Goal: Obtain resource: Obtain resource

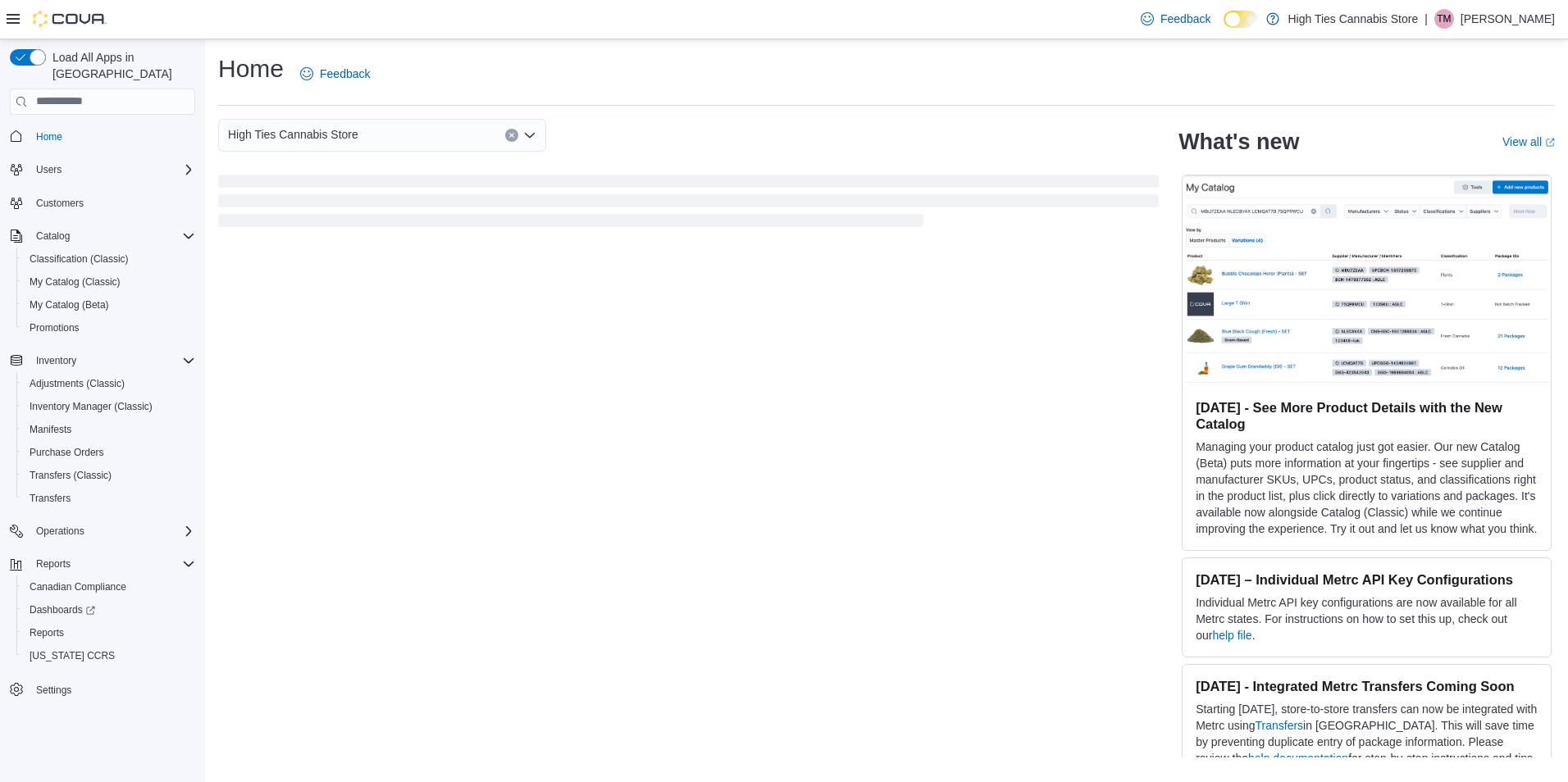
click at [1502, 22] on p "Theresa Morgan" at bounding box center [1507, 18] width 94 height 20
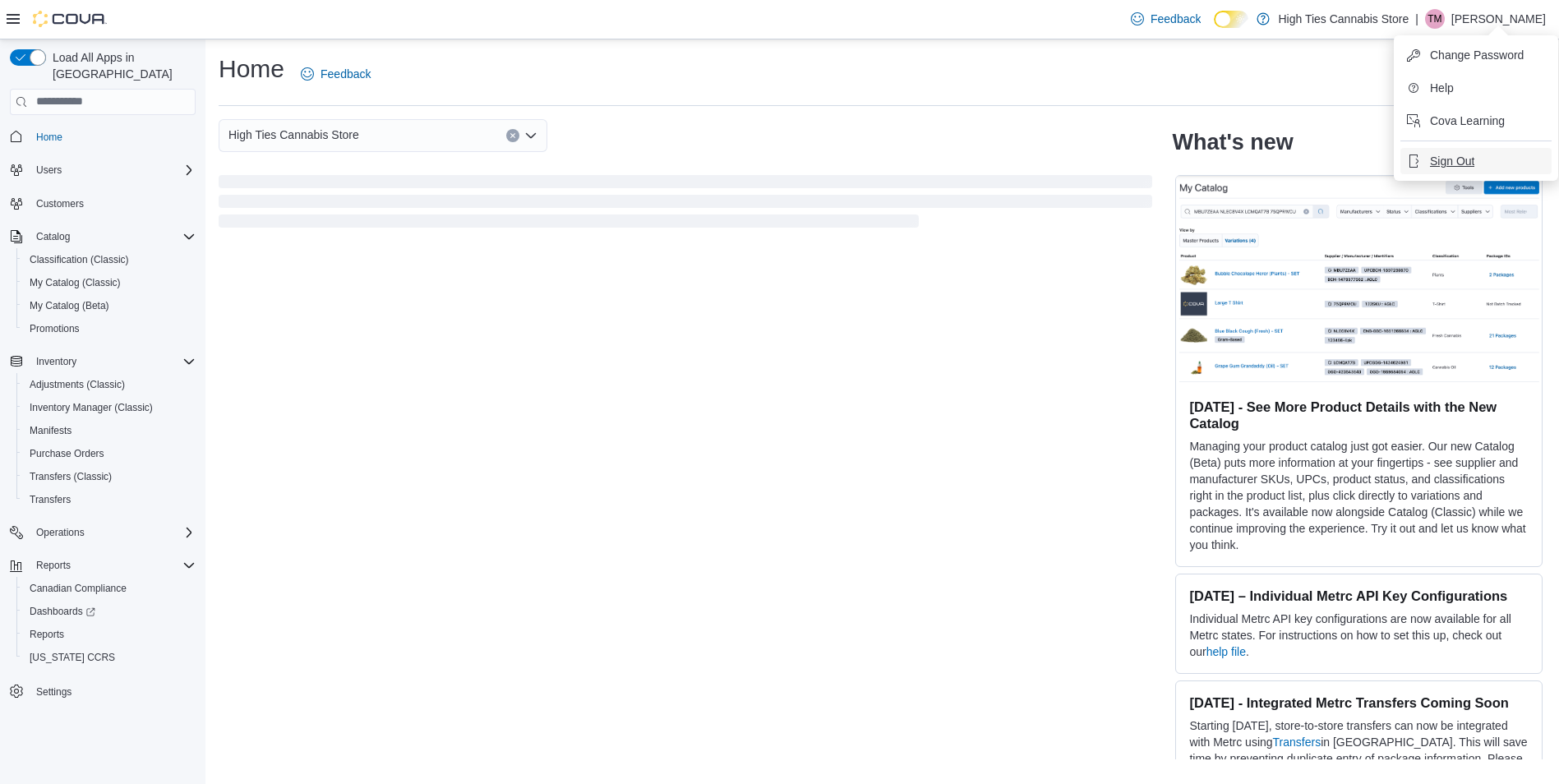
click at [1435, 157] on span "Sign Out" at bounding box center [1452, 161] width 44 height 16
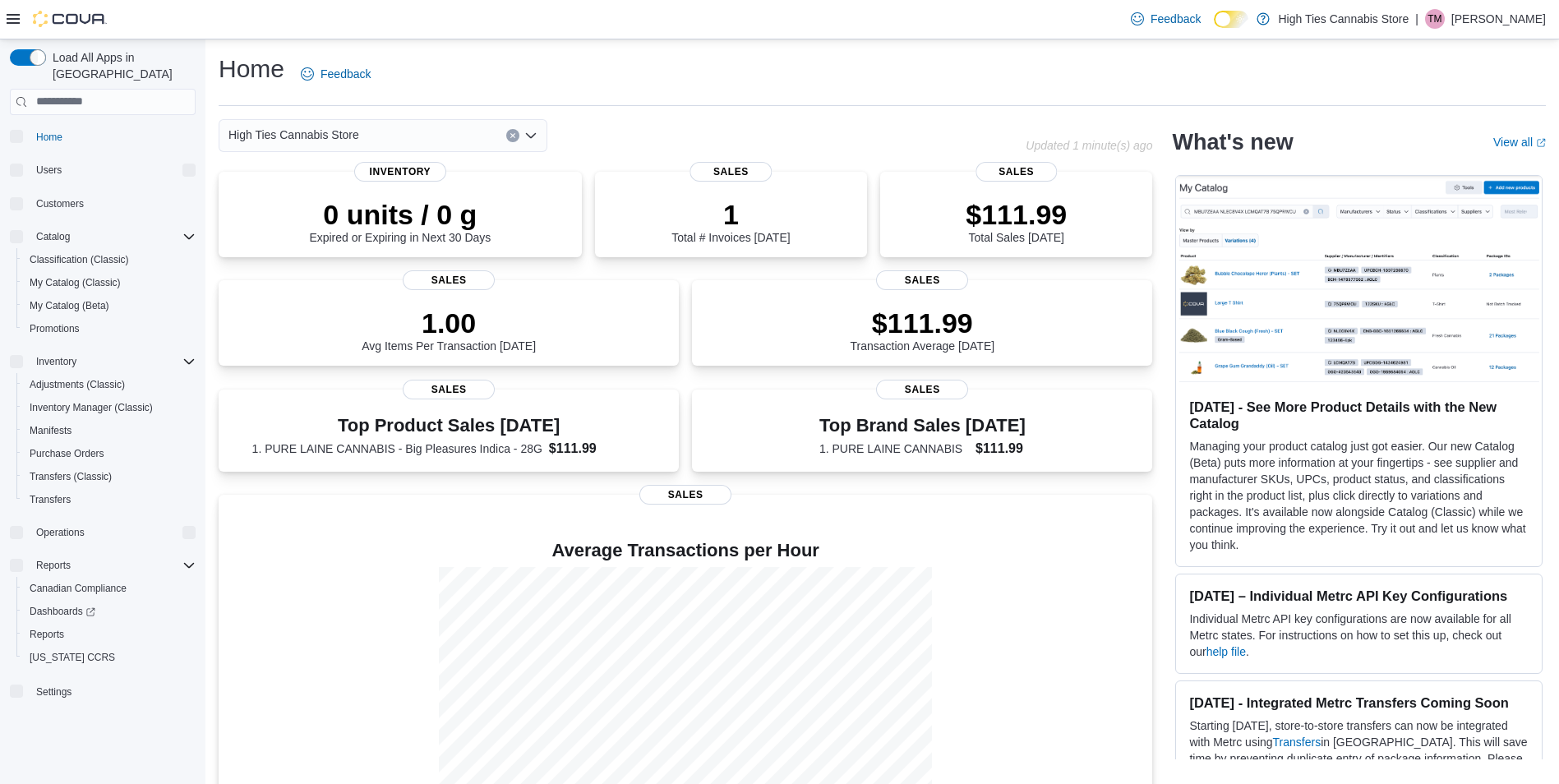
click at [1496, 16] on p "Theresa Morgan" at bounding box center [1498, 18] width 95 height 20
click at [1466, 57] on span "Change Password" at bounding box center [1465, 55] width 94 height 16
click at [1469, 13] on p "[PERSON_NAME]" at bounding box center [1498, 18] width 95 height 20
click at [1438, 161] on span "Sign Out" at bounding box center [1440, 161] width 44 height 16
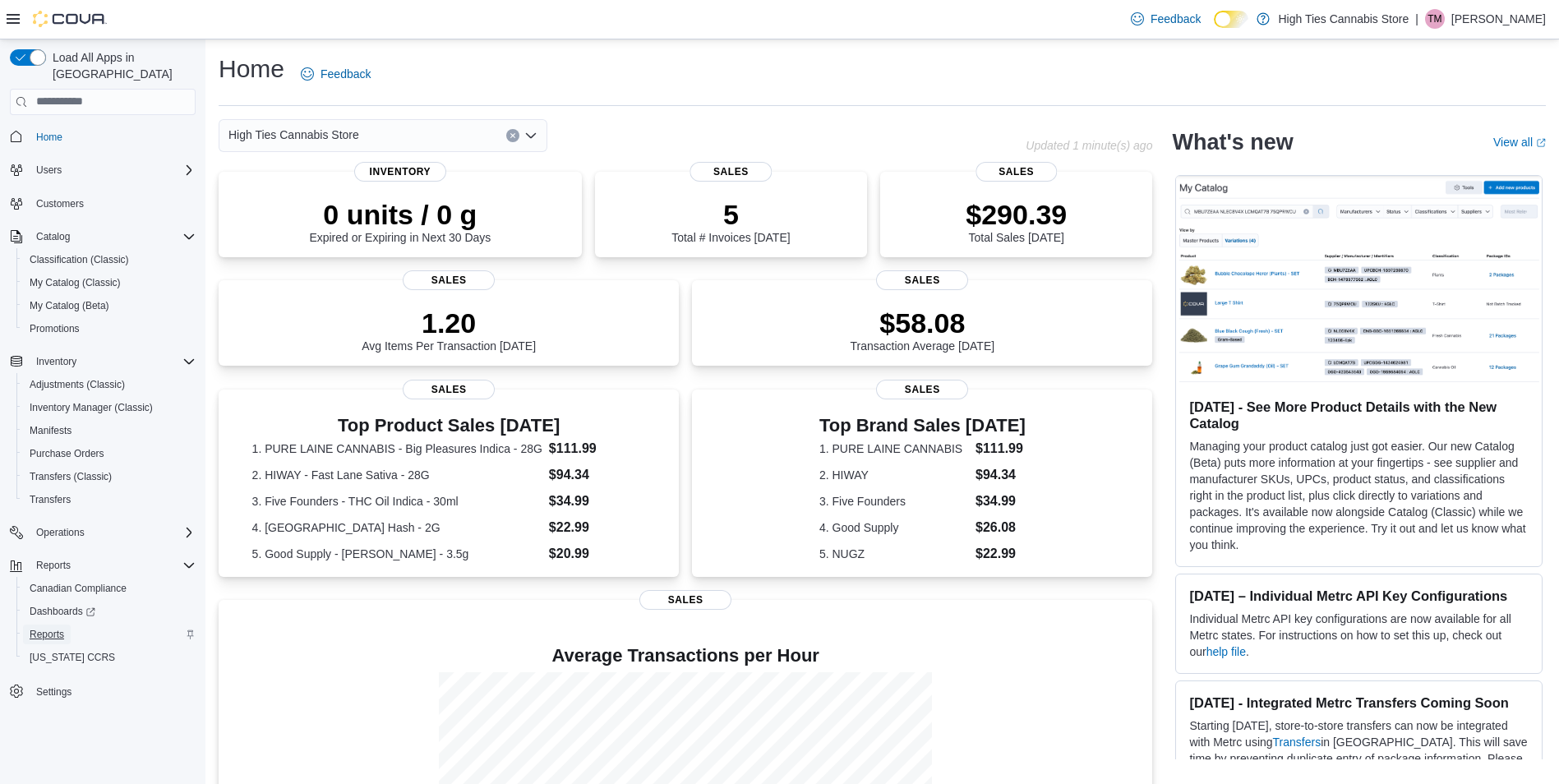
click at [43, 628] on span "Reports" at bounding box center [47, 634] width 35 height 13
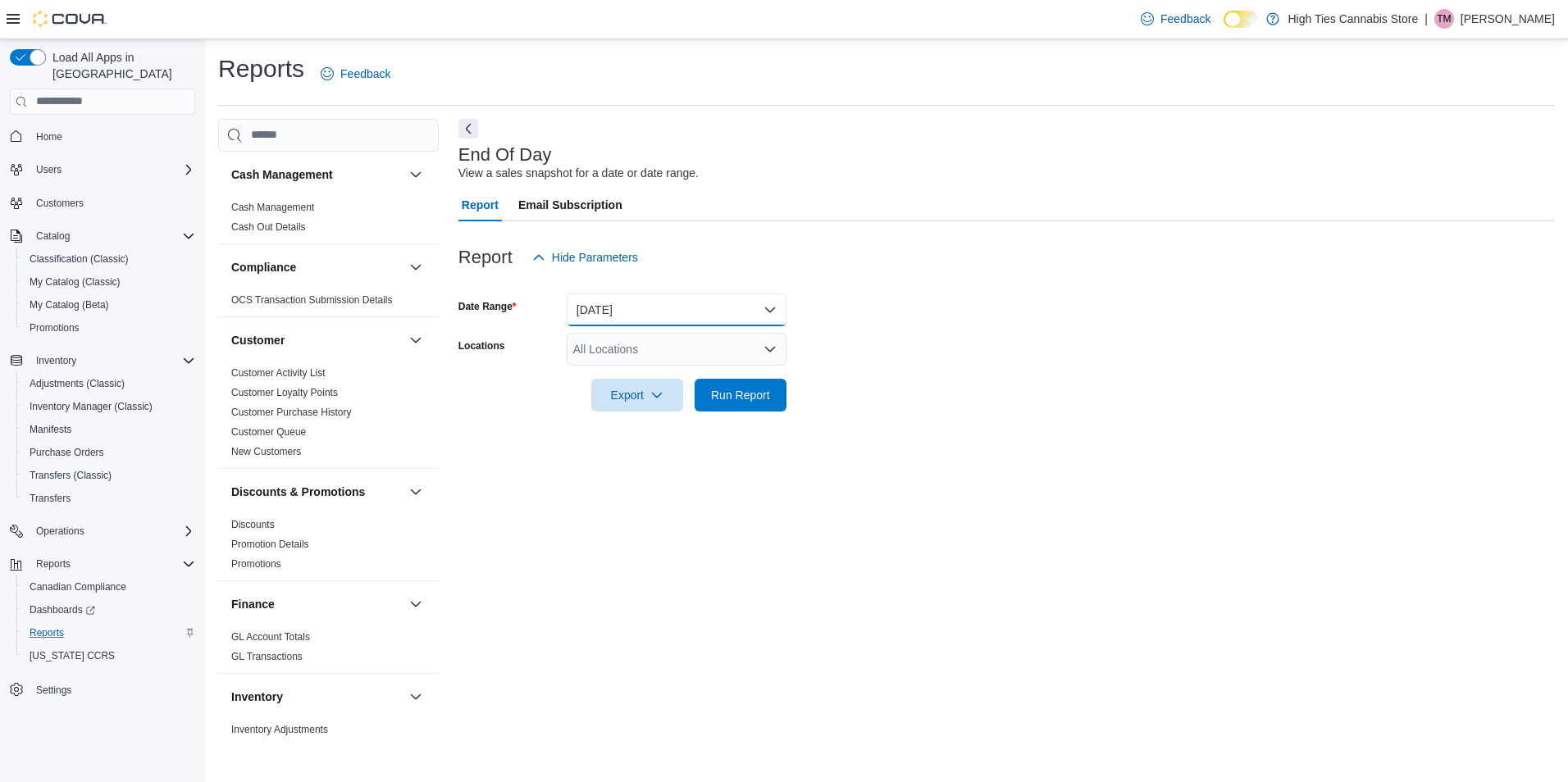
click at [769, 301] on button "[DATE]" at bounding box center [677, 310] width 220 height 33
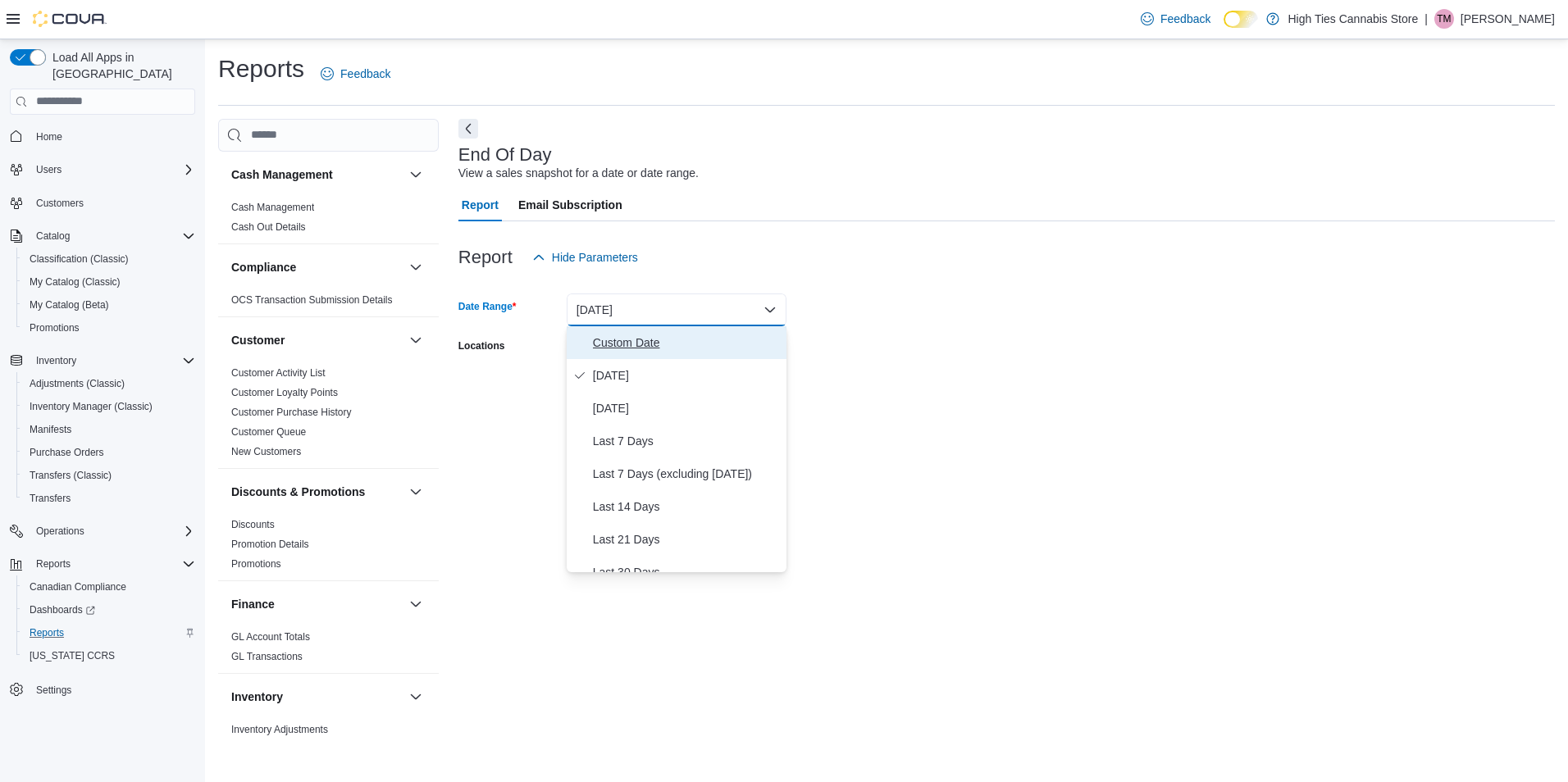
click at [633, 348] on span "Custom Date" at bounding box center [686, 342] width 187 height 20
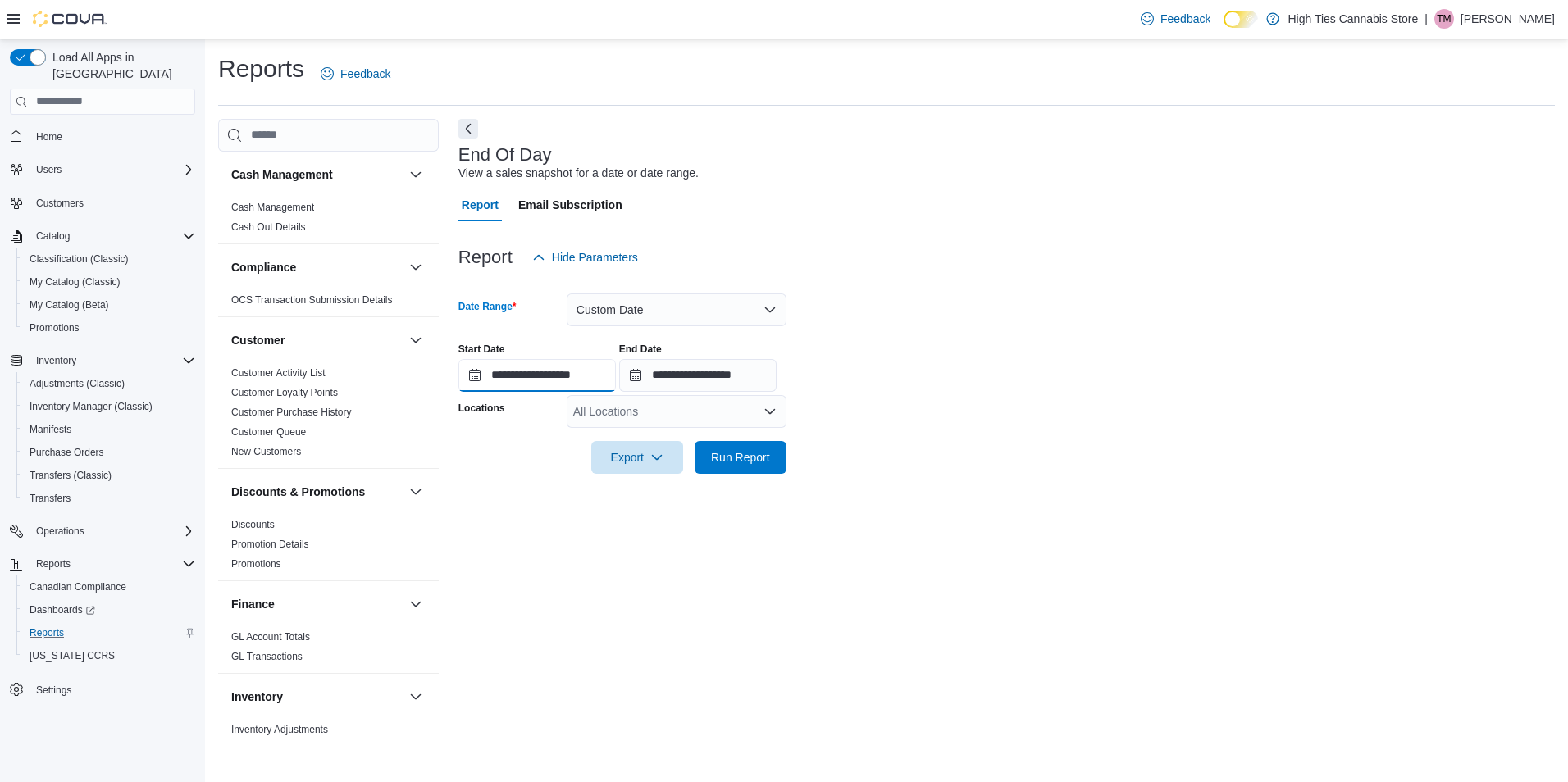
click at [513, 377] on input "**********" at bounding box center [537, 376] width 158 height 33
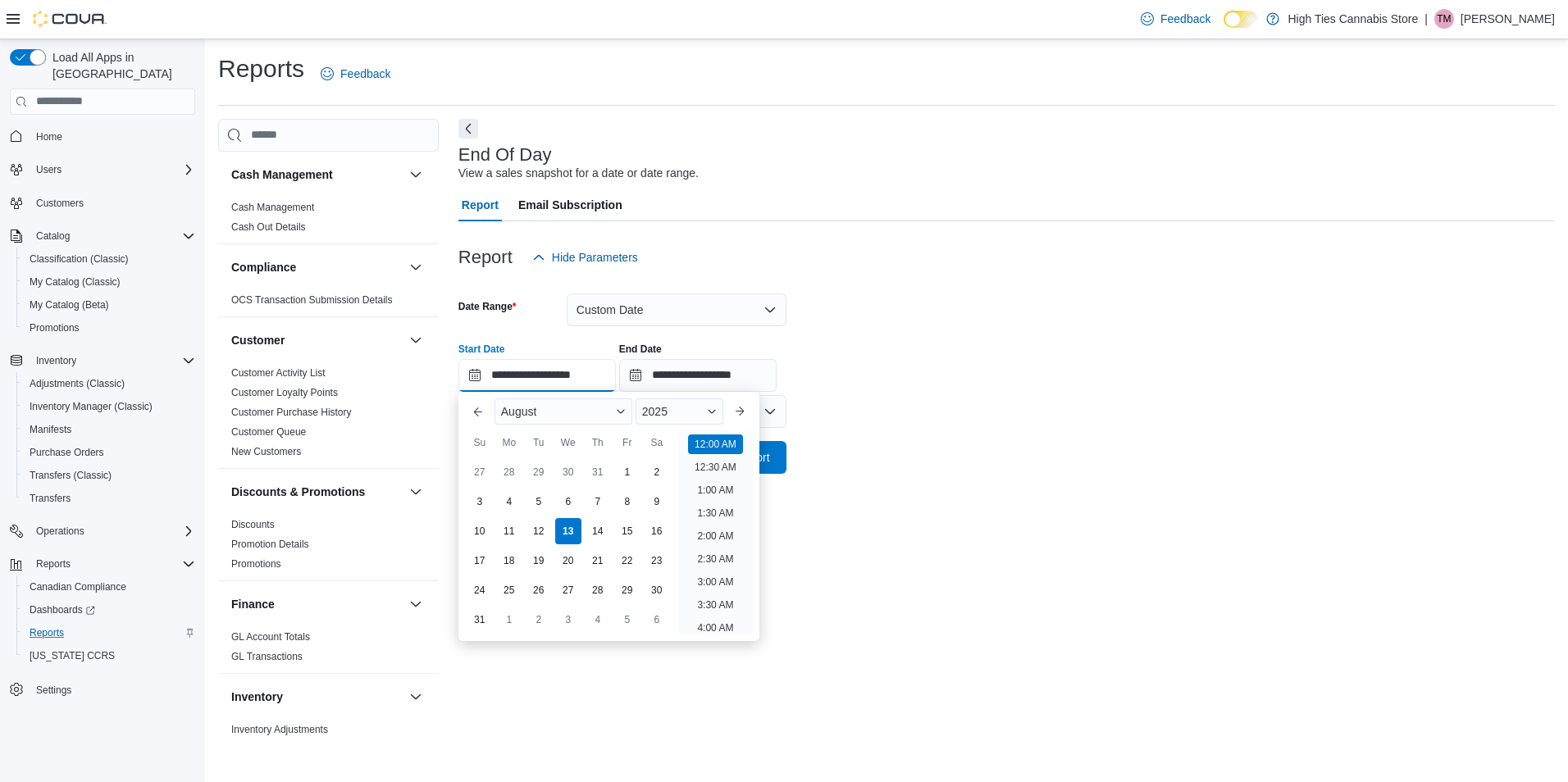
scroll to position [51, 0]
click at [537, 532] on div "12" at bounding box center [538, 530] width 29 height 29
type input "**********"
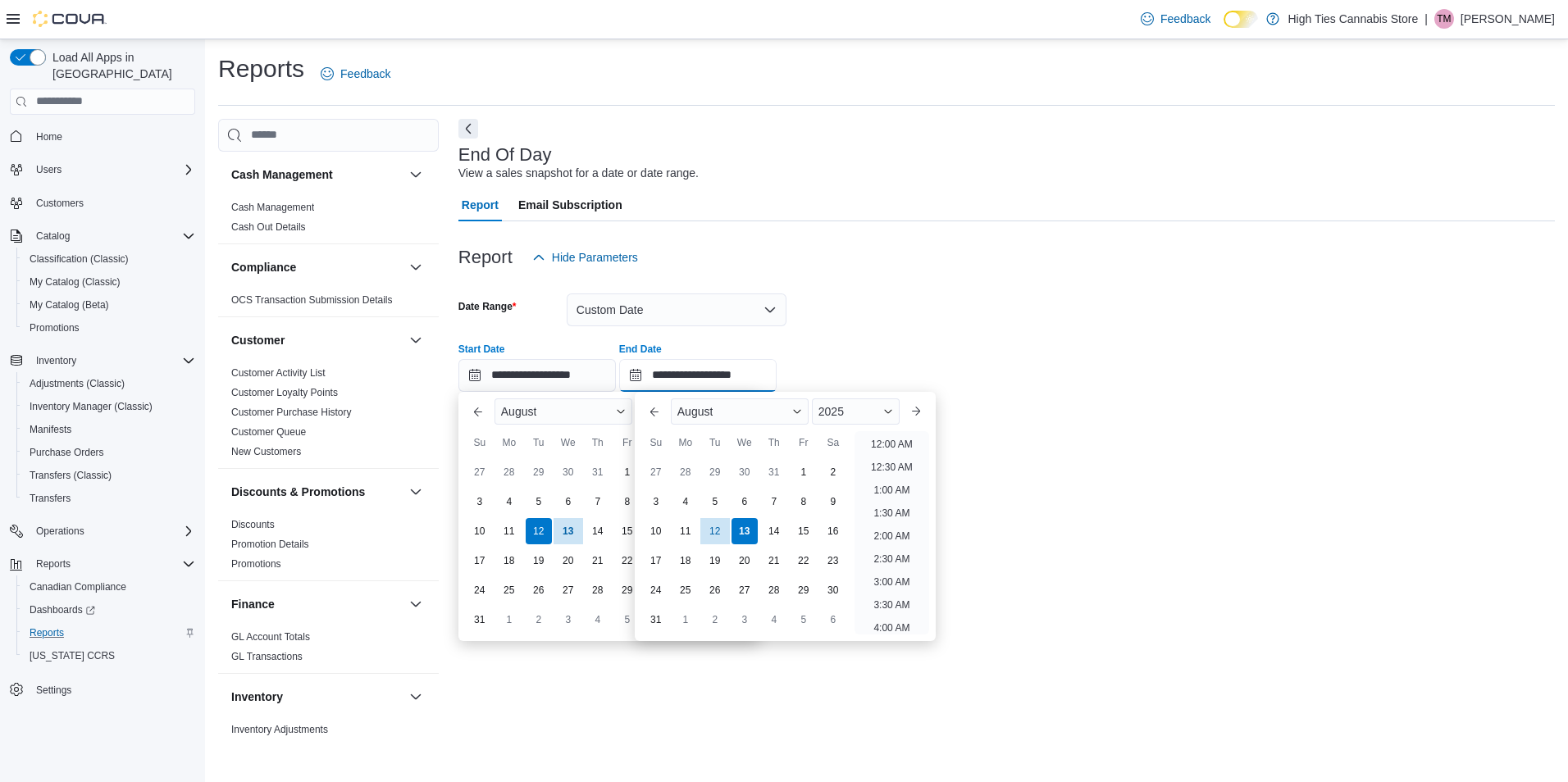
click at [700, 375] on input "**********" at bounding box center [698, 376] width 158 height 33
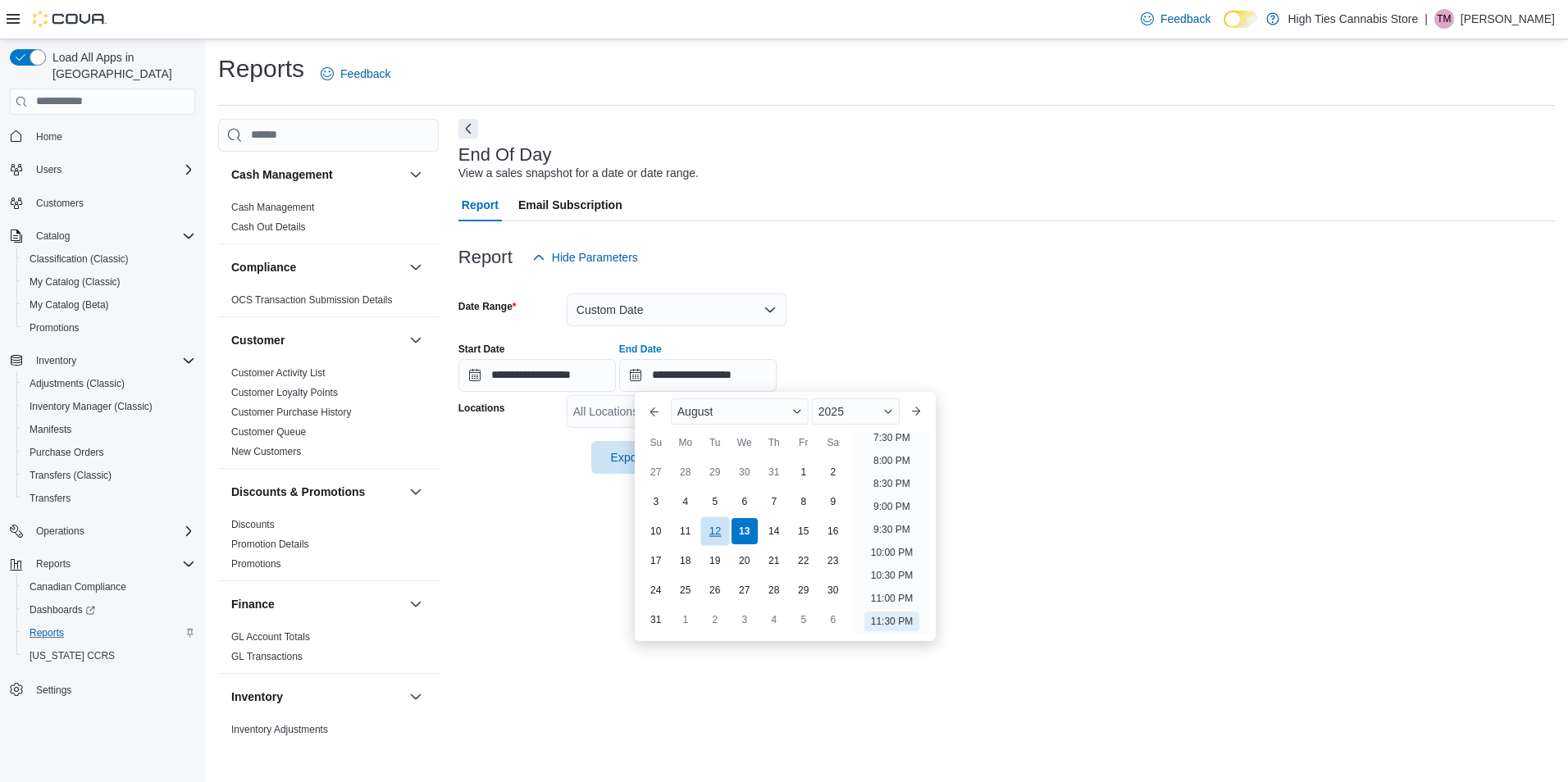
click at [713, 533] on div "12" at bounding box center [714, 530] width 29 height 29
type input "**********"
click at [1027, 368] on div "**********" at bounding box center [1006, 360] width 1096 height 62
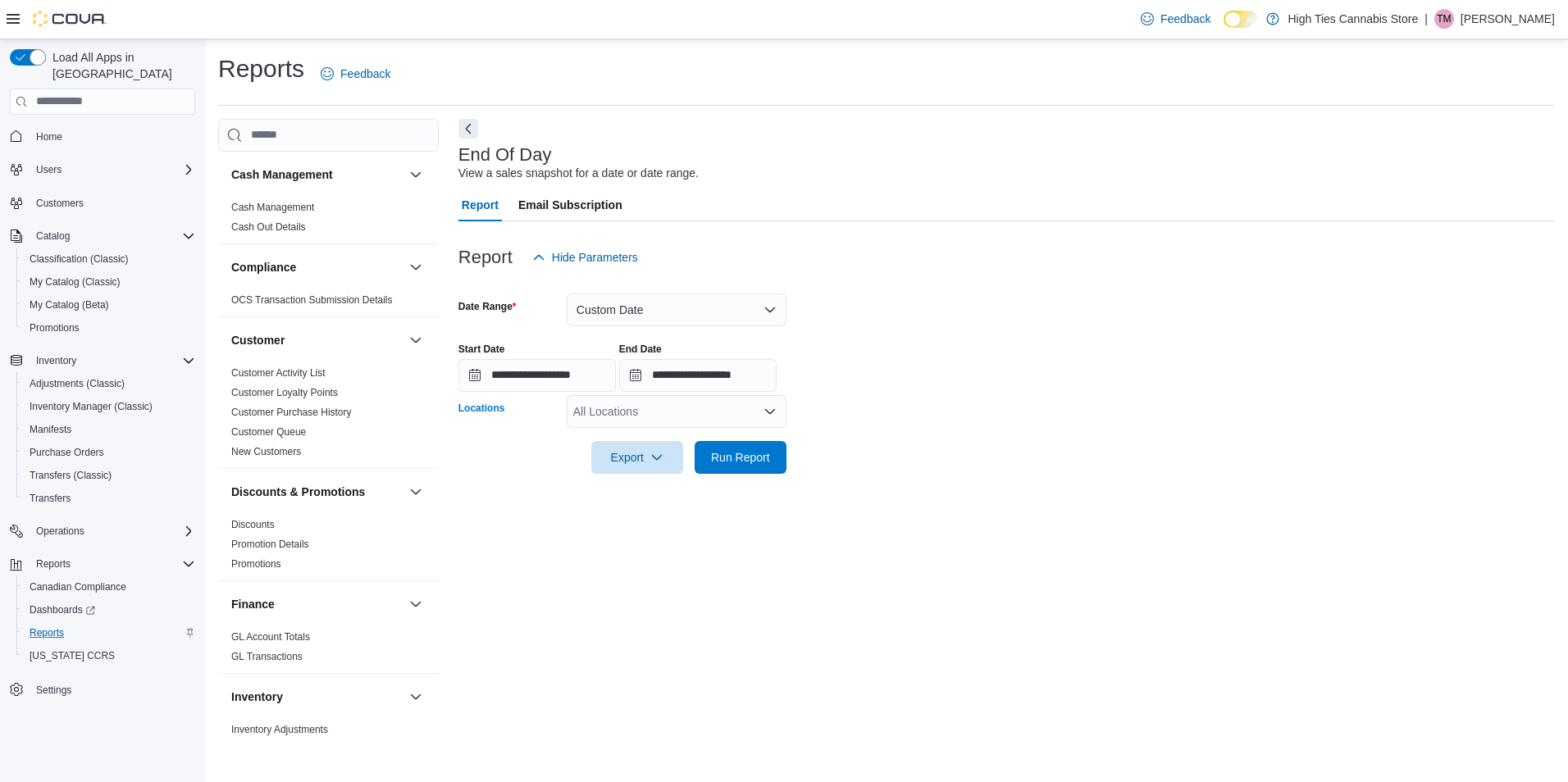
click at [766, 409] on icon "Open list of options" at bounding box center [769, 410] width 10 height 5
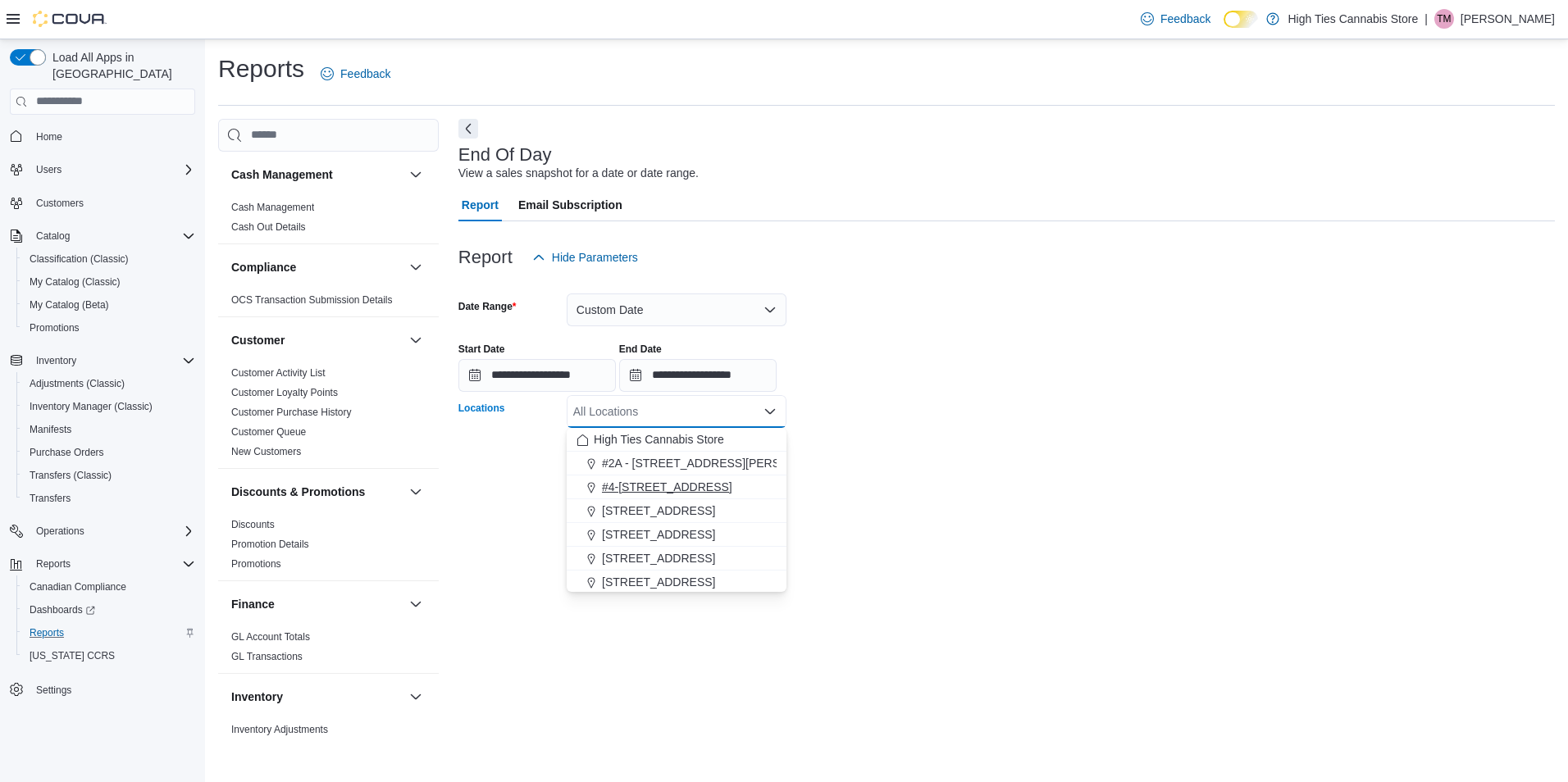
scroll to position [82, 0]
click at [680, 526] on span "[STREET_ADDRESS]" at bounding box center [658, 523] width 113 height 16
click at [1050, 493] on div at bounding box center [1006, 483] width 1096 height 20
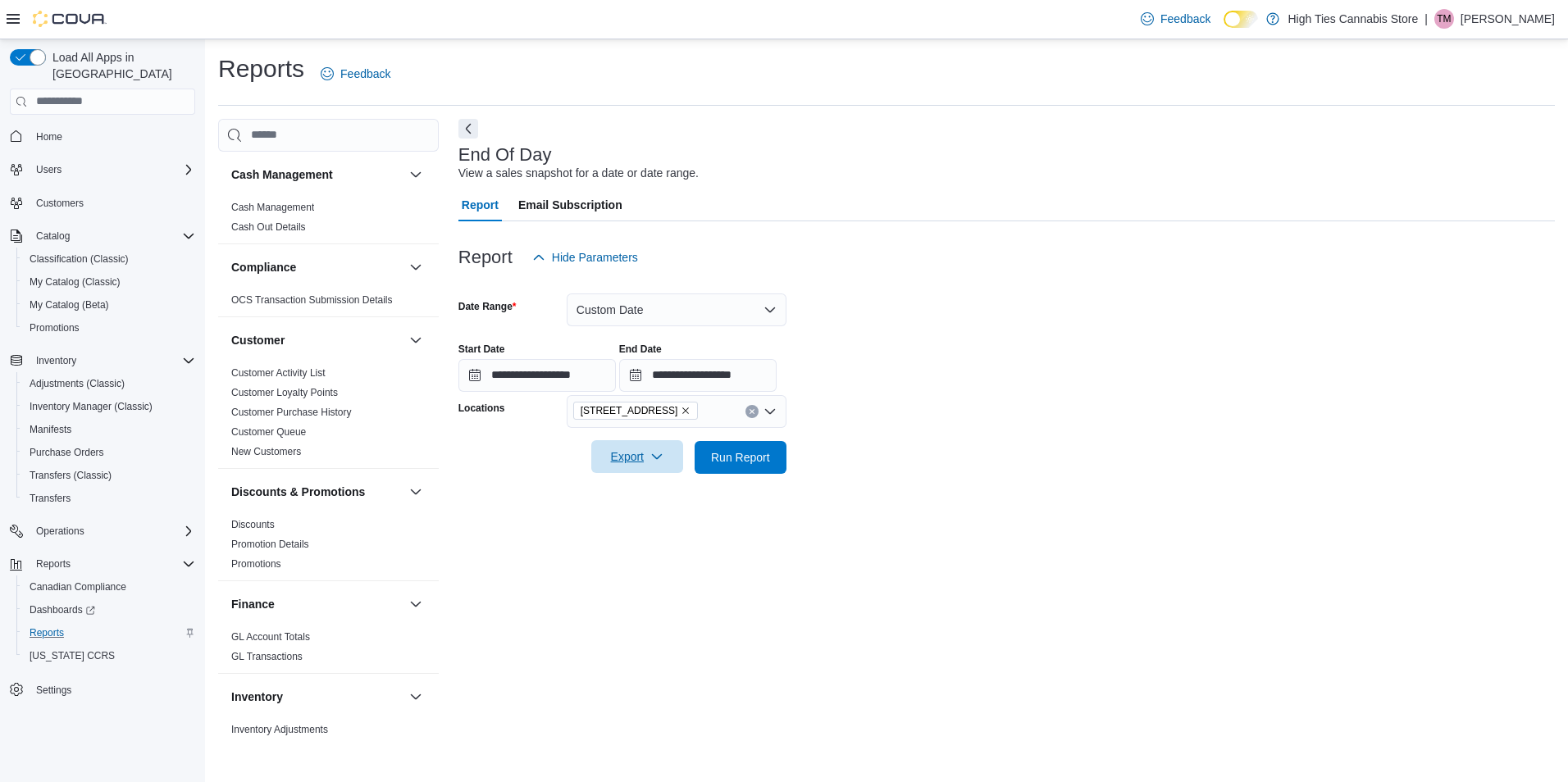
click at [616, 454] on span "Export" at bounding box center [637, 456] width 72 height 33
click at [626, 533] on button "Export to Pdf" at bounding box center [639, 523] width 94 height 33
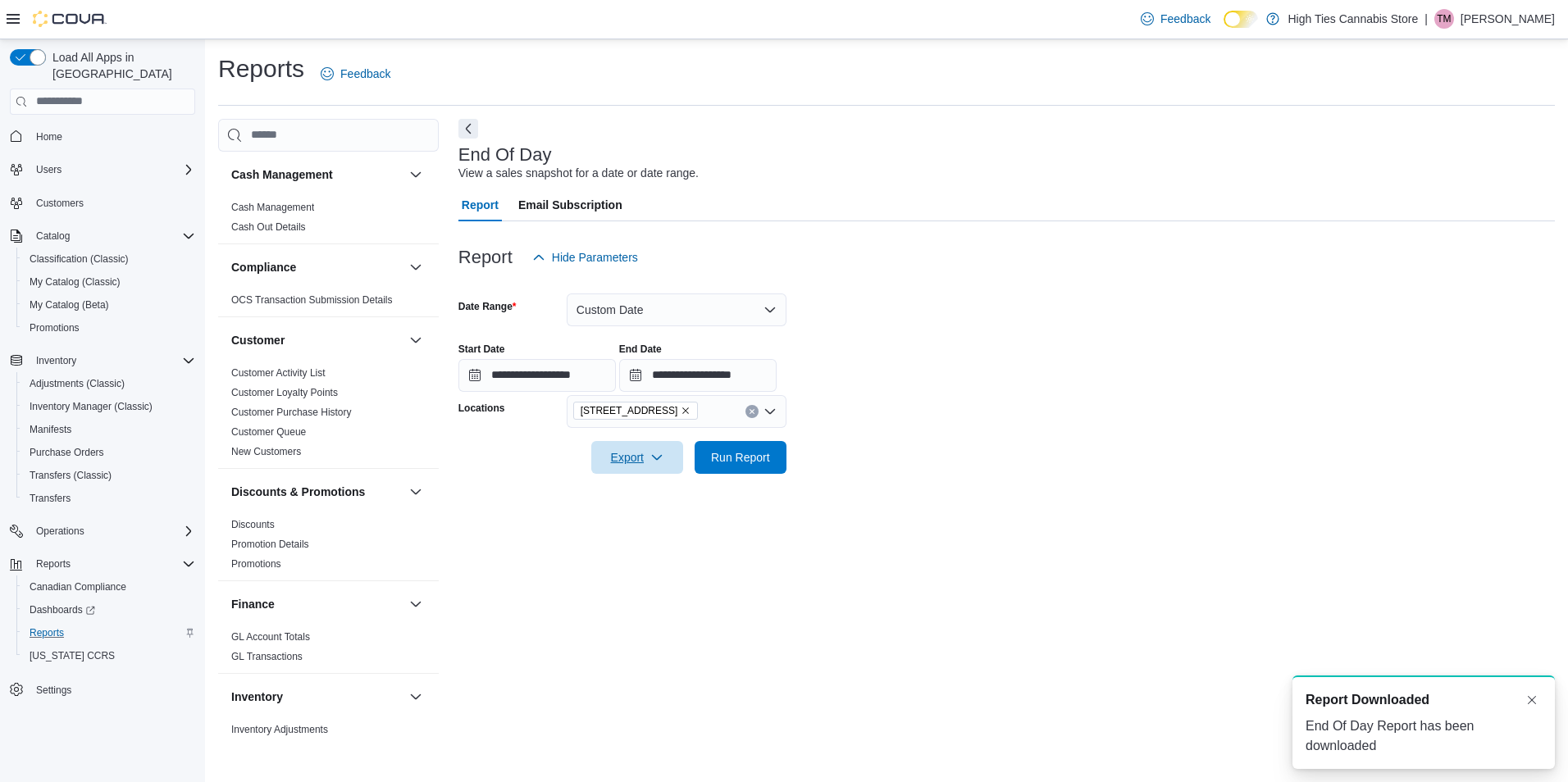
scroll to position [0, 0]
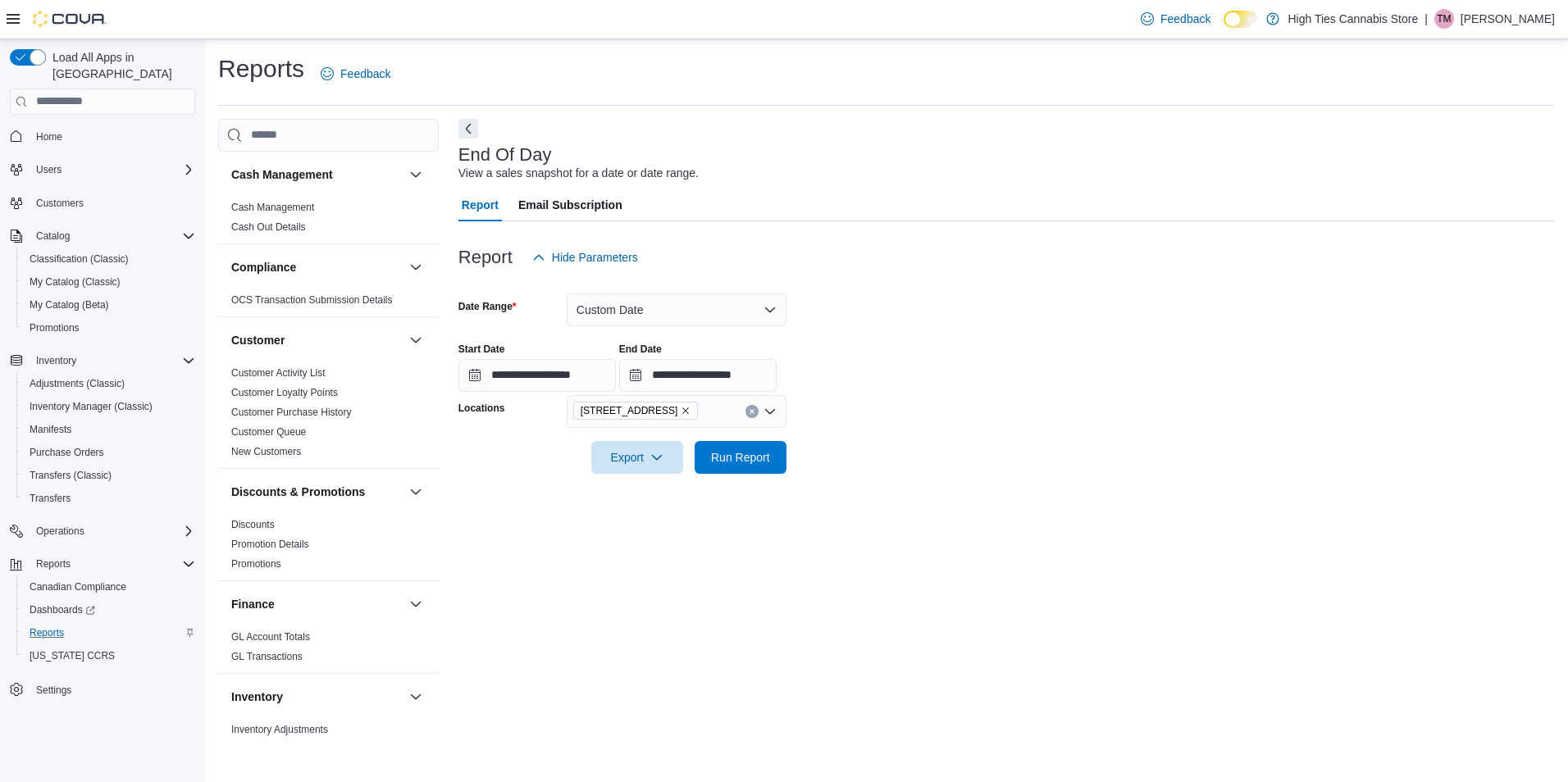
click at [681, 410] on icon "Remove 179 Montreal Rd from selection in this group" at bounding box center [685, 410] width 10 height 10
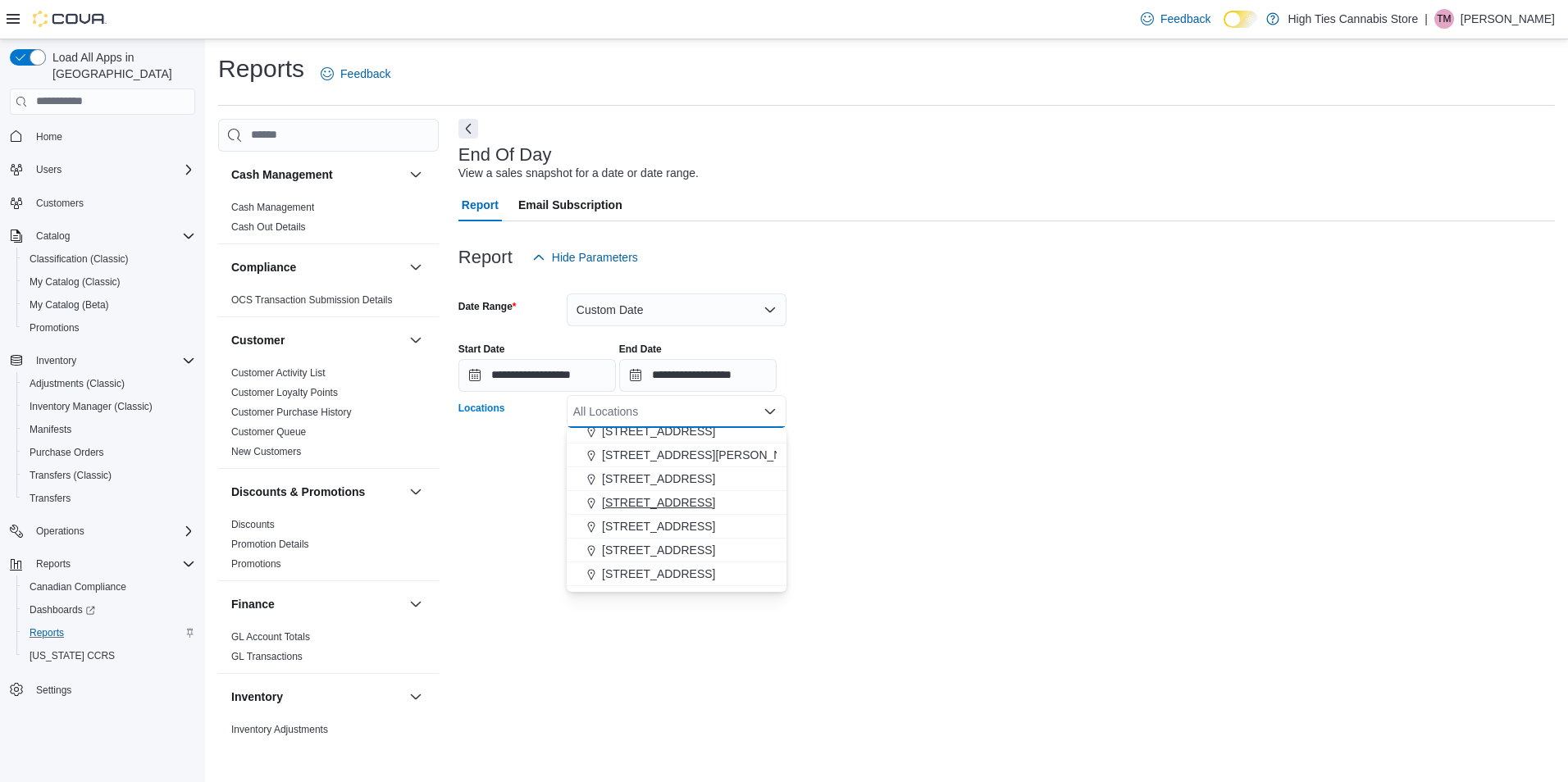
scroll to position [164, 0]
click at [662, 488] on span "2284 Tenth Line, Unit F4" at bounding box center [664, 489] width 125 height 16
click at [890, 493] on div at bounding box center [1006, 483] width 1096 height 20
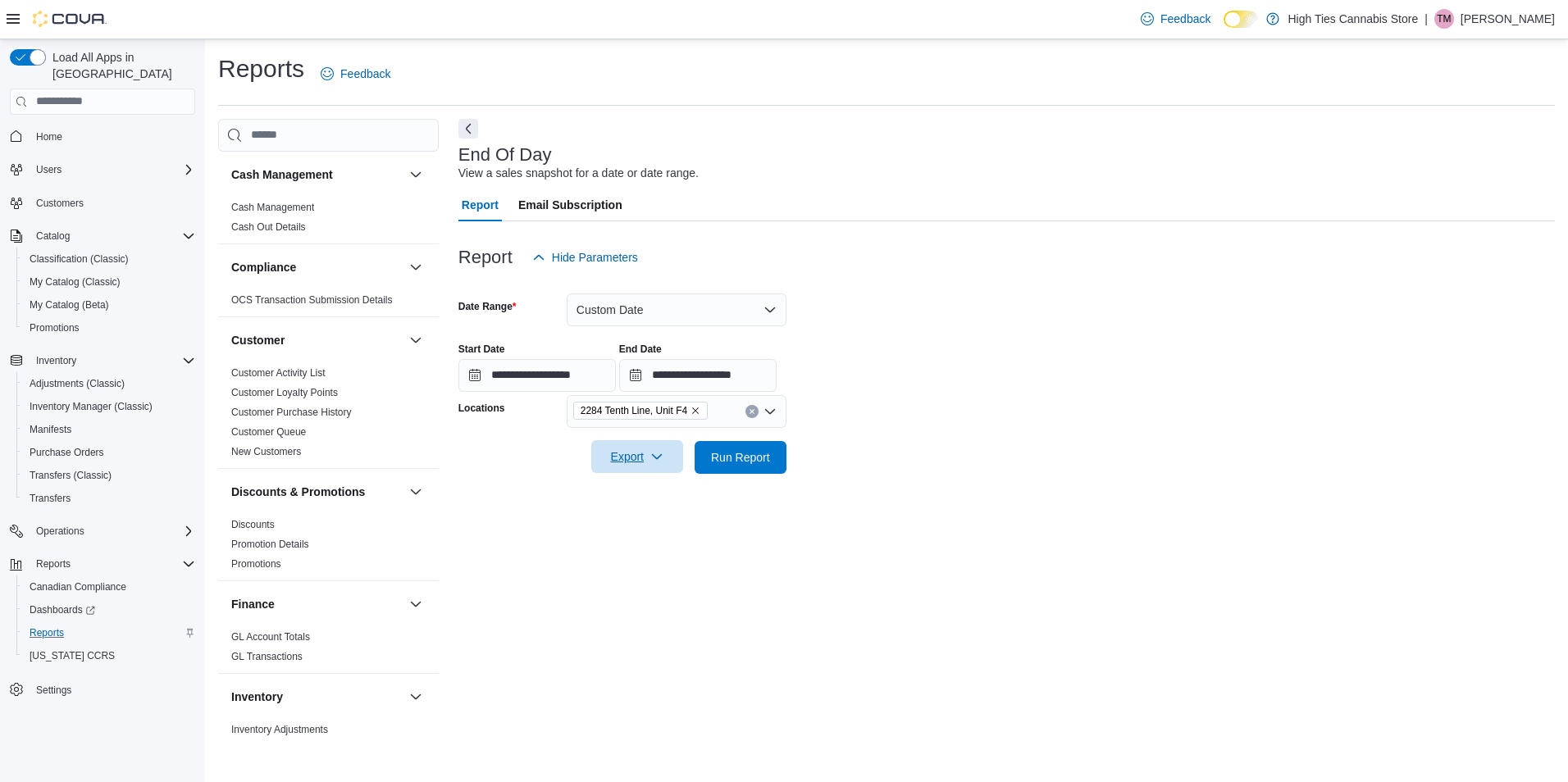
click at [630, 449] on span "Export" at bounding box center [637, 456] width 72 height 33
click at [631, 523] on span "Export to Pdf" at bounding box center [639, 522] width 74 height 13
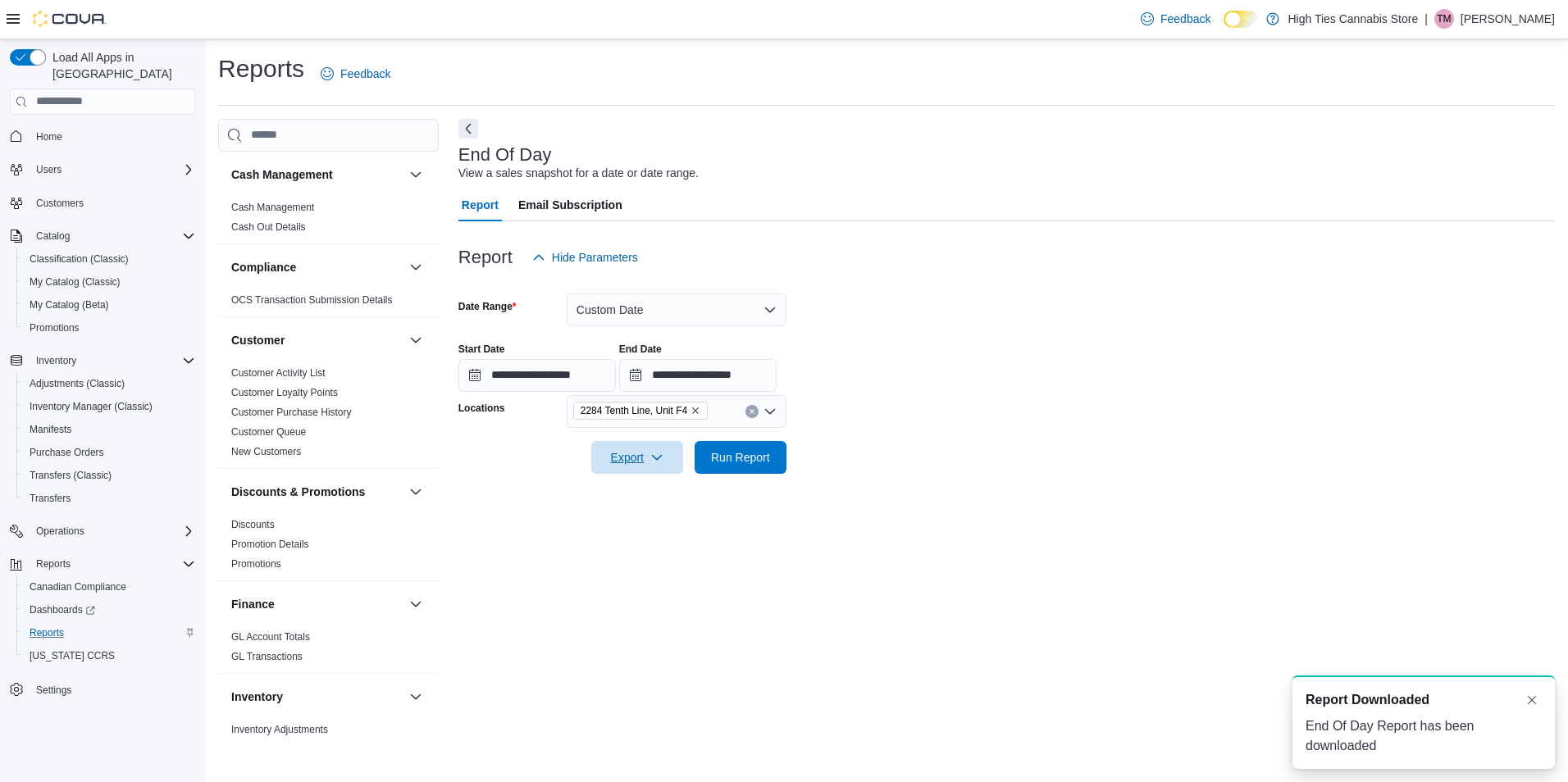
scroll to position [0, 0]
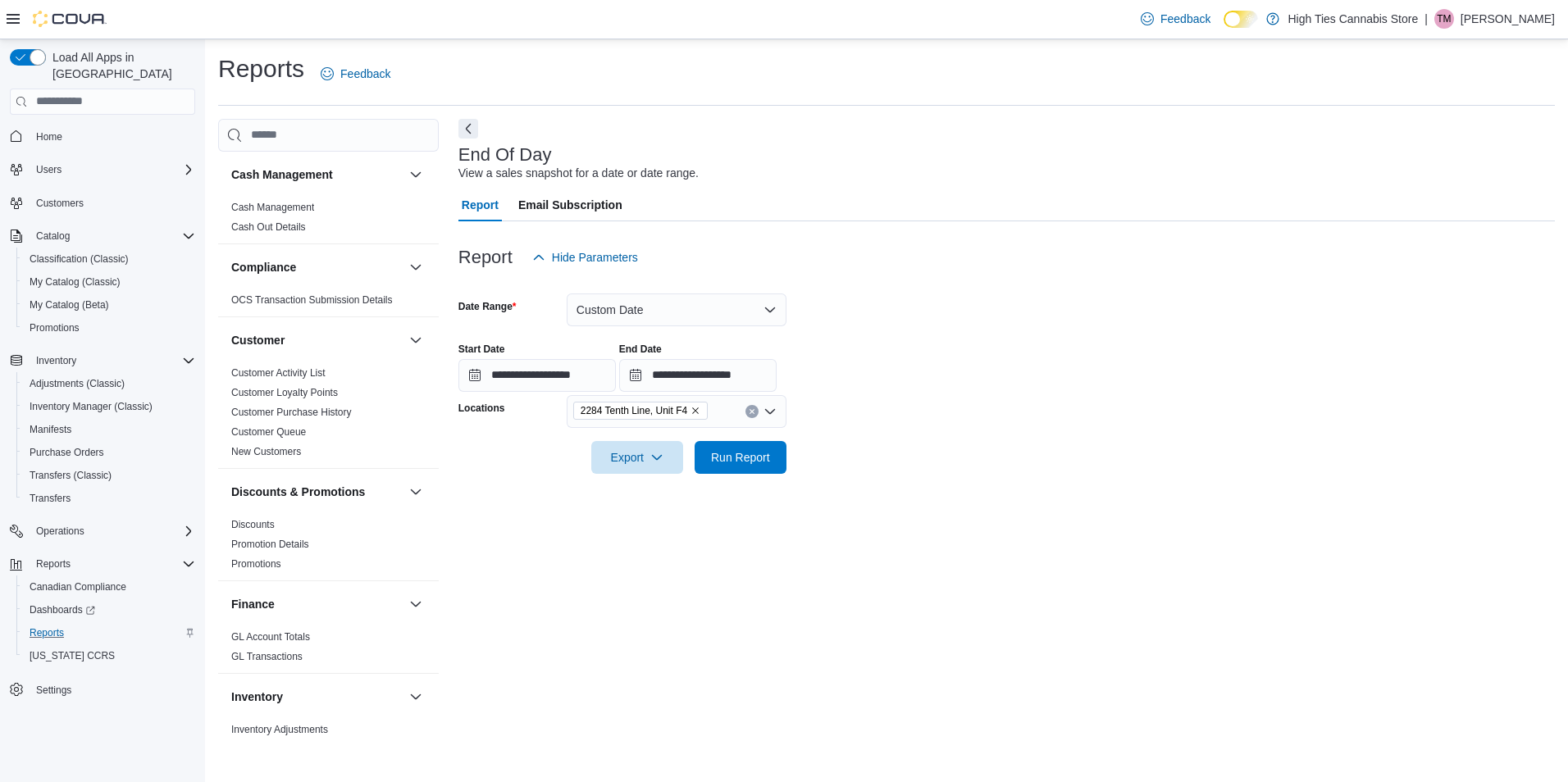
click at [697, 409] on icon "Remove 2284 Tenth Line, Unit F4 from selection in this group" at bounding box center [695, 410] width 10 height 10
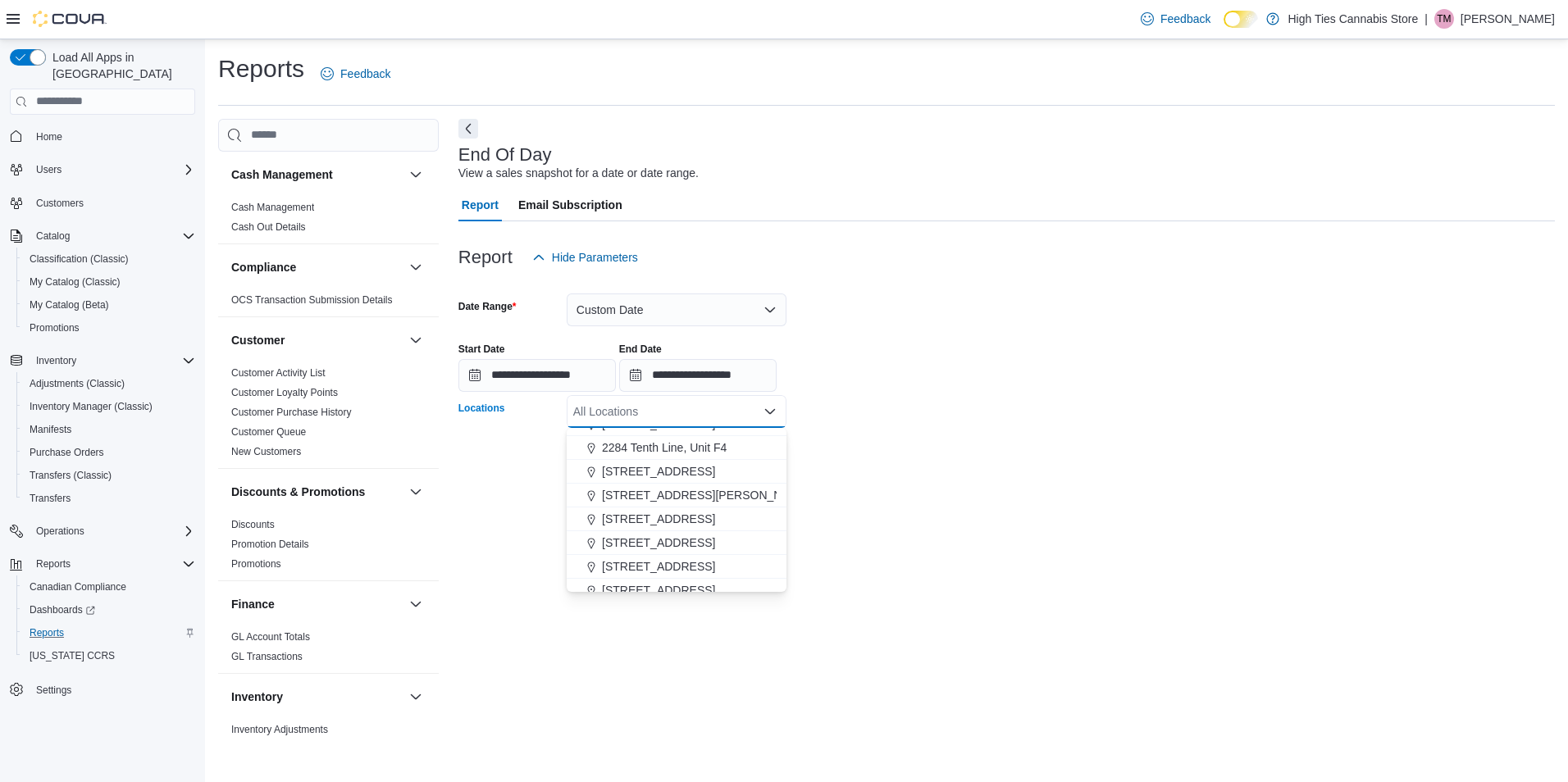
scroll to position [246, 0]
click at [681, 456] on span "[STREET_ADDRESS][PERSON_NAME]" at bounding box center [706, 455] width 208 height 16
click at [967, 479] on div at bounding box center [1006, 483] width 1096 height 20
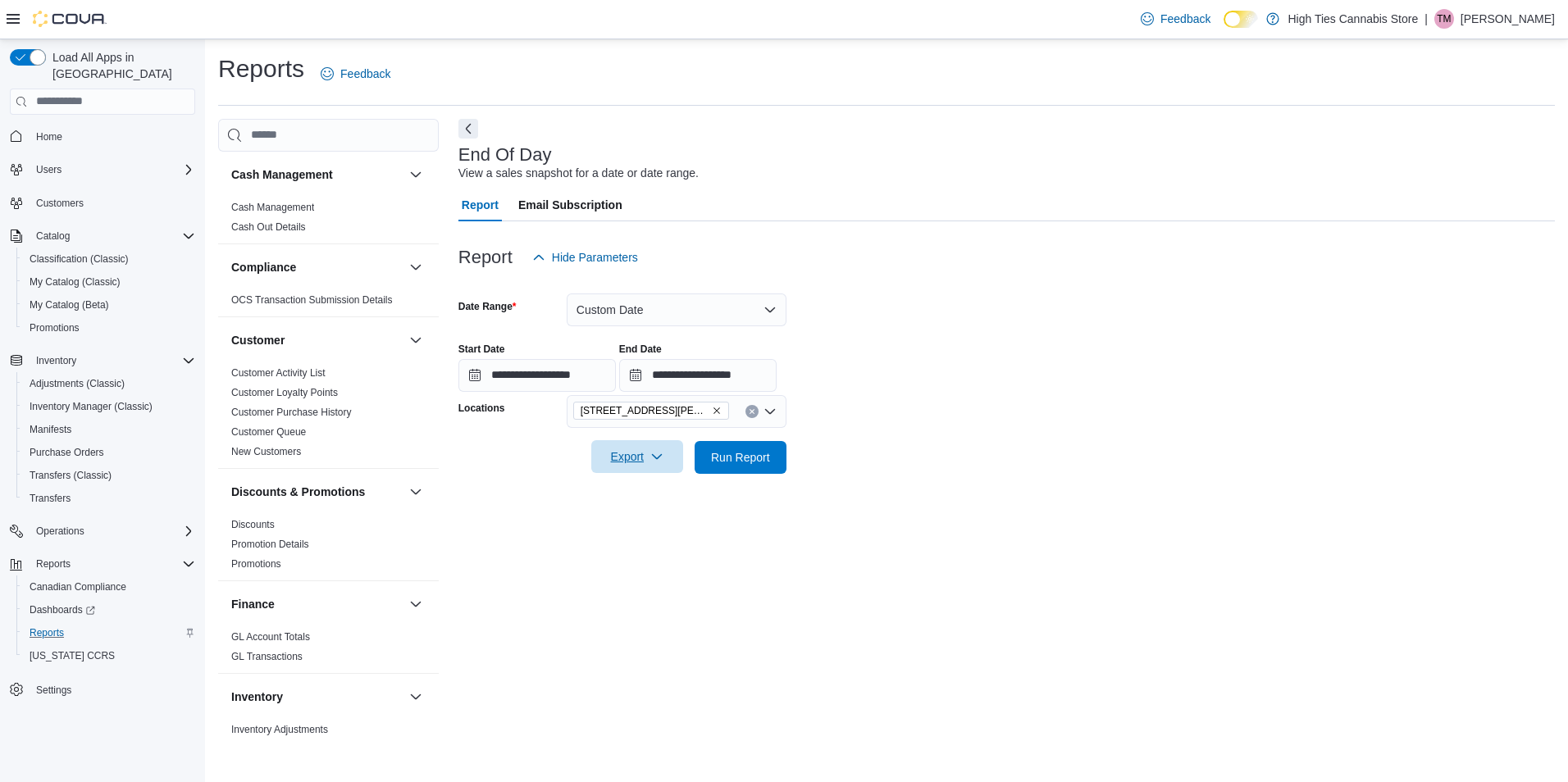
click at [645, 463] on span "Export" at bounding box center [637, 456] width 72 height 33
click at [643, 520] on span "Export to Pdf" at bounding box center [639, 522] width 74 height 13
click at [712, 409] on icon "Remove 2518-2520 Innes Rd from selection in this group" at bounding box center [716, 410] width 10 height 10
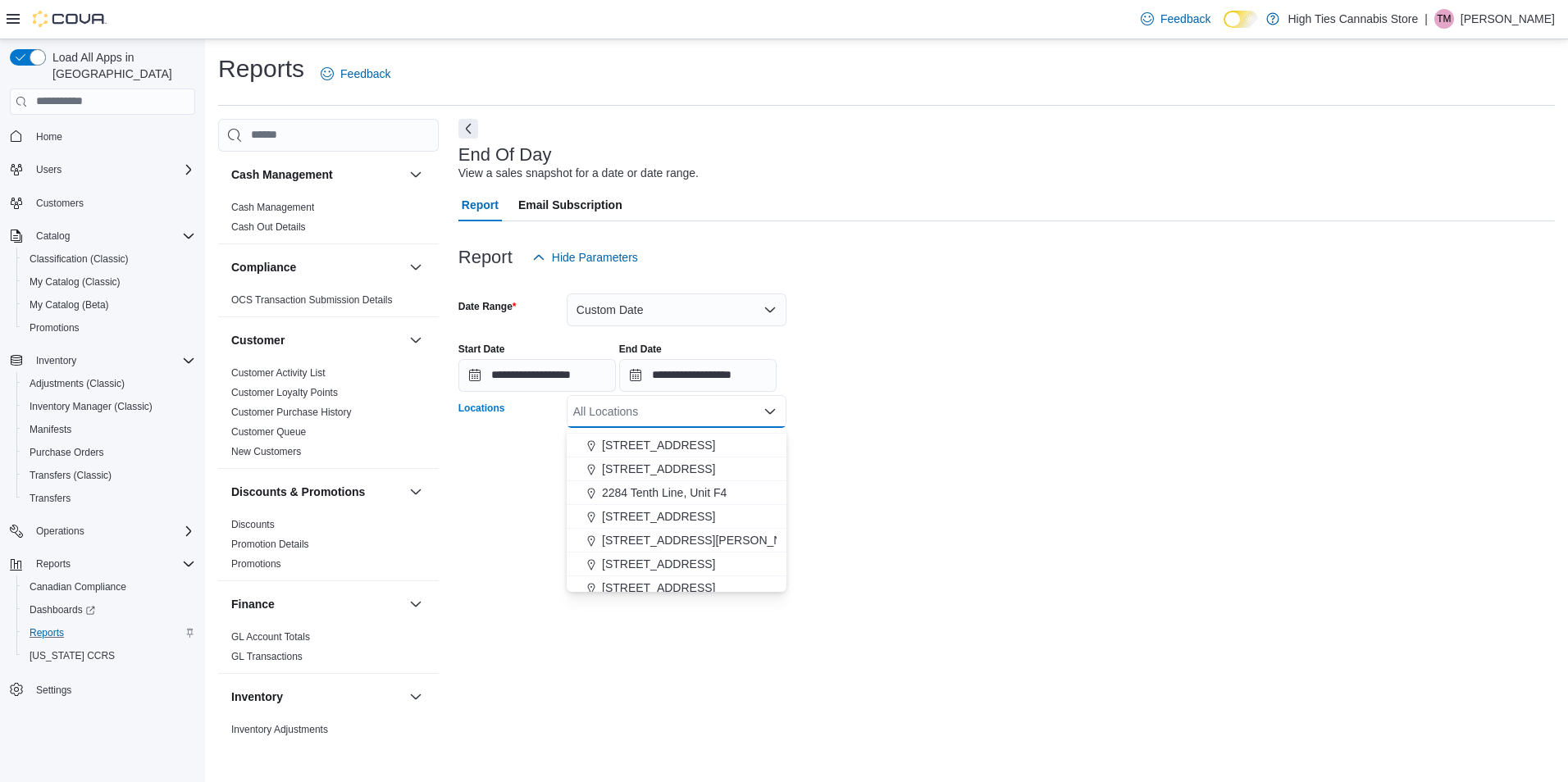
scroll to position [164, 0]
click at [690, 559] on span "[STREET_ADDRESS]" at bounding box center [658, 560] width 113 height 16
click at [929, 522] on div "**********" at bounding box center [1006, 429] width 1096 height 620
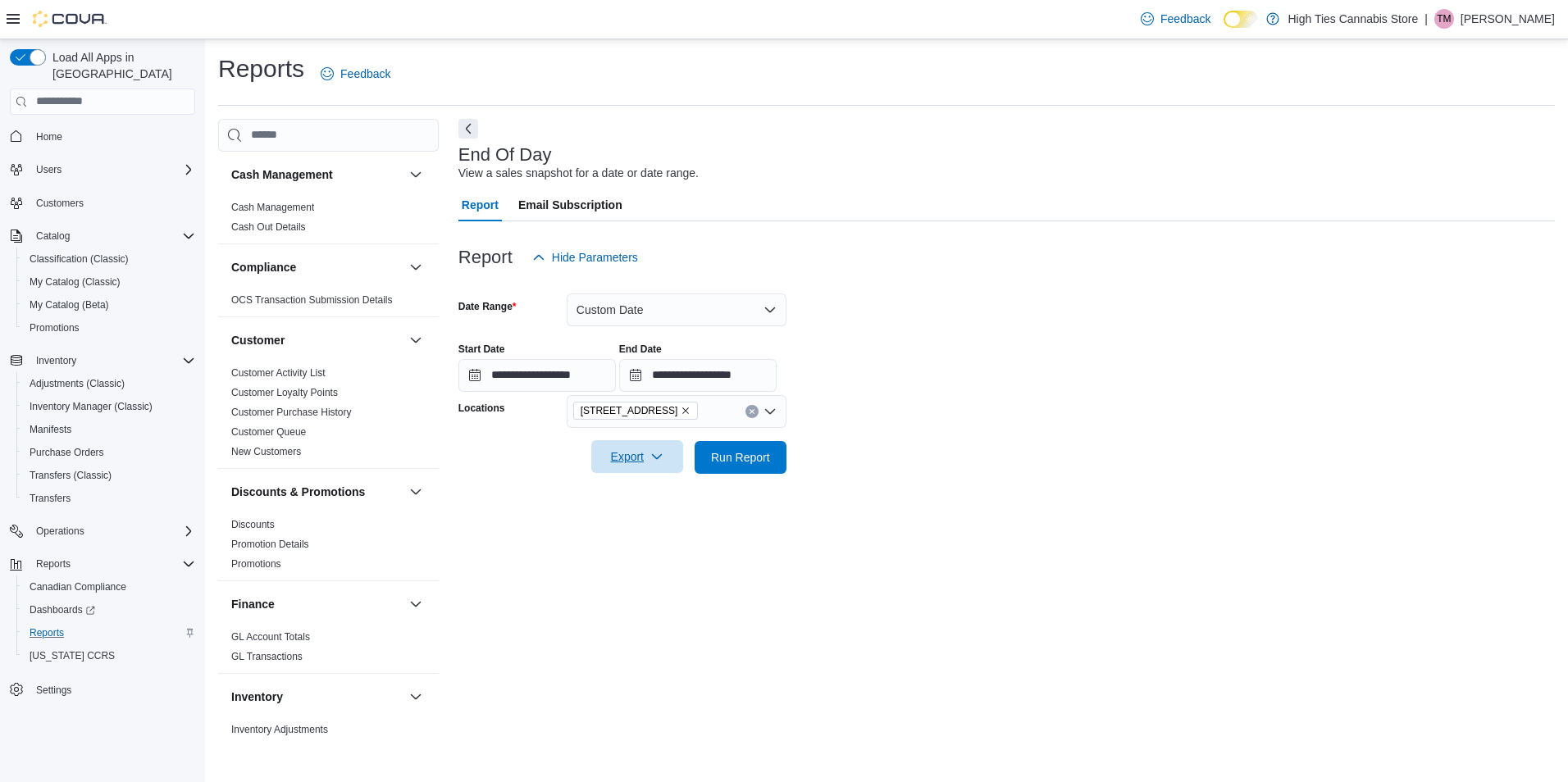
click at [649, 457] on span "Export" at bounding box center [637, 456] width 72 height 33
click at [642, 520] on span "Export to Pdf" at bounding box center [639, 522] width 74 height 13
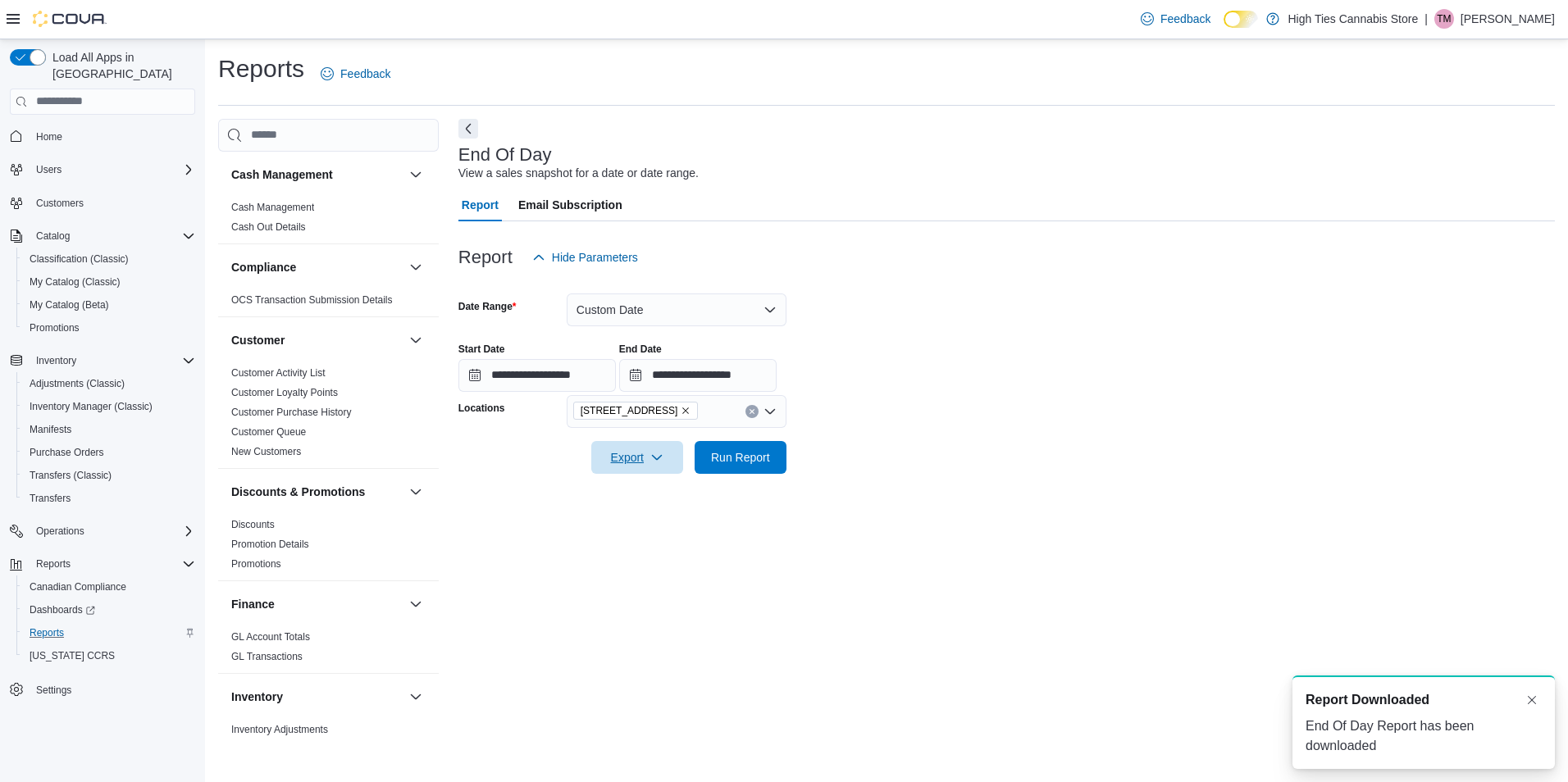
scroll to position [0, 0]
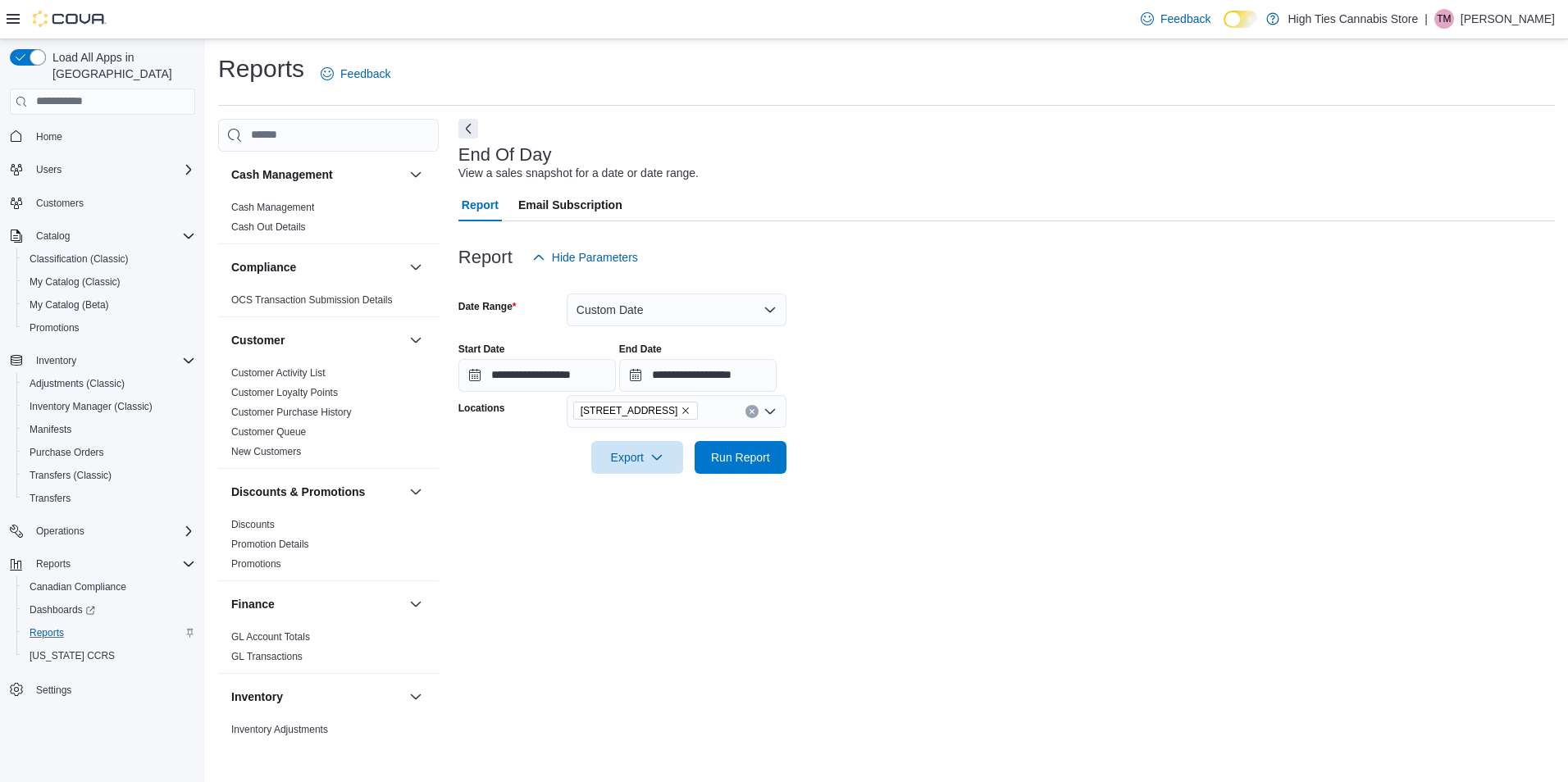
click at [681, 410] on icon "Remove 484 Rideau Street from selection in this group" at bounding box center [685, 410] width 10 height 10
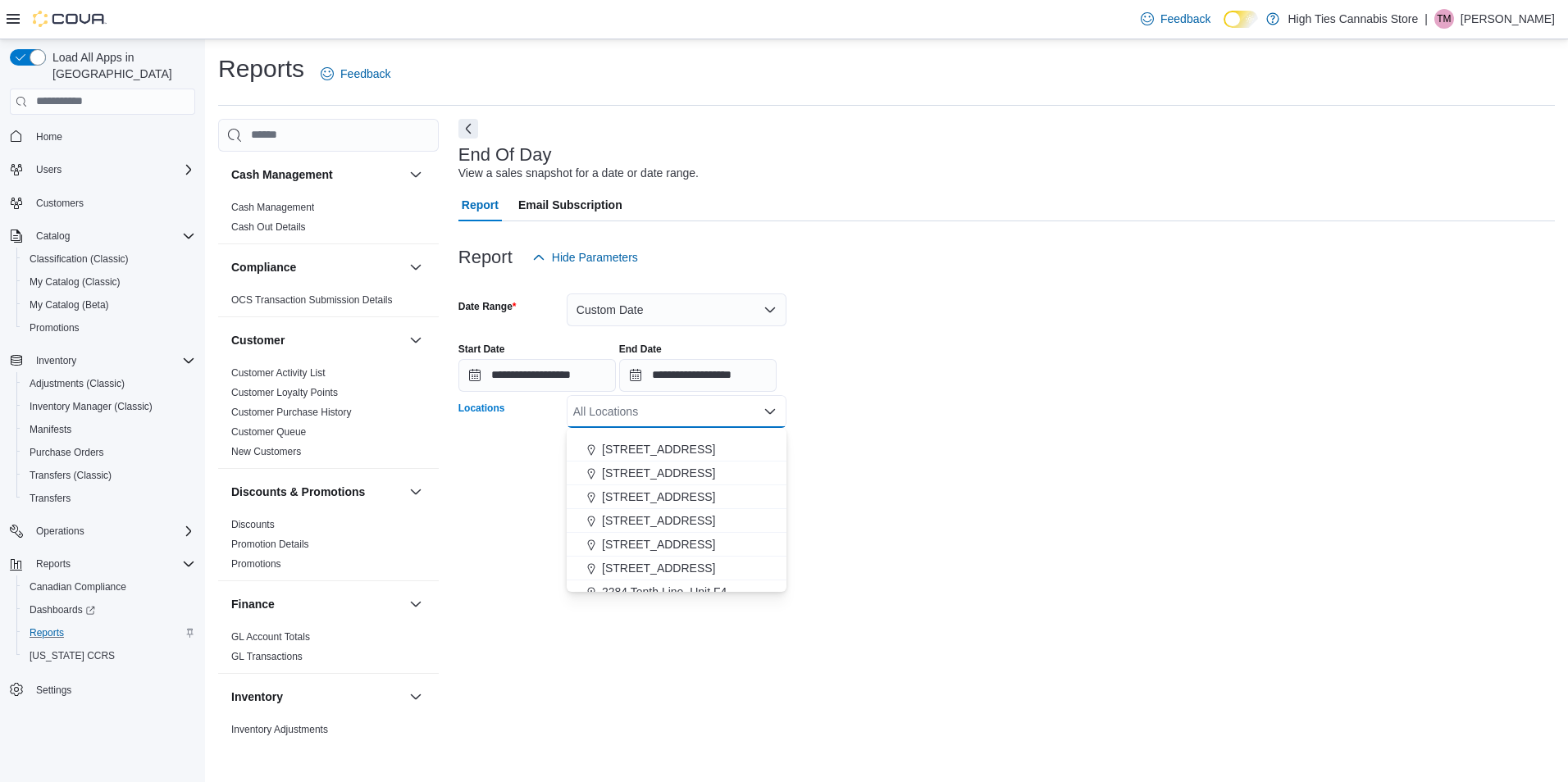
scroll to position [246, 0]
click at [682, 528] on span "[STREET_ADDRESS]" at bounding box center [658, 526] width 113 height 16
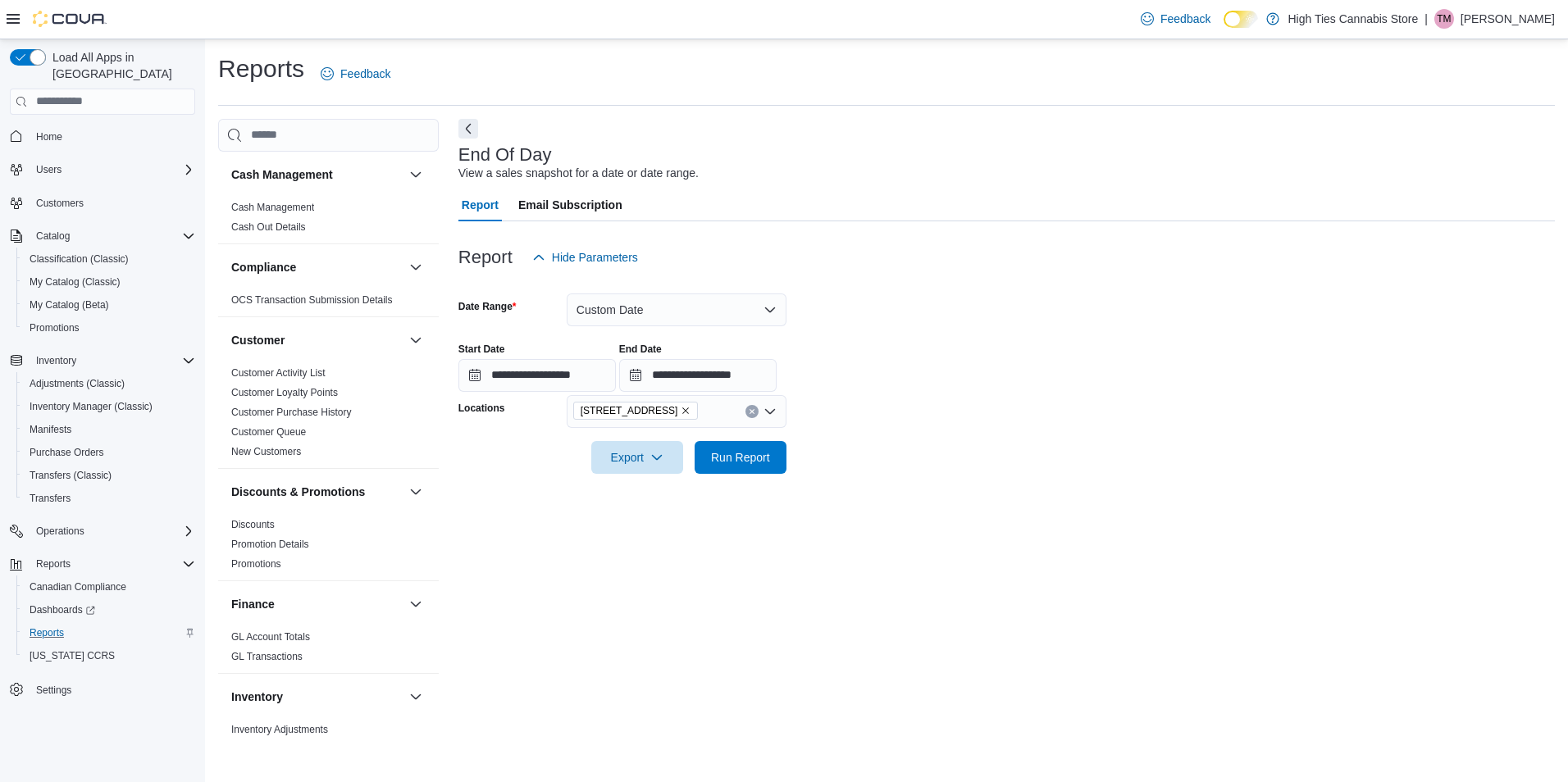
click at [920, 497] on div "**********" at bounding box center [1006, 429] width 1096 height 620
click at [645, 456] on span "Export" at bounding box center [637, 456] width 72 height 33
click at [642, 517] on span "Export to Pdf" at bounding box center [639, 522] width 74 height 13
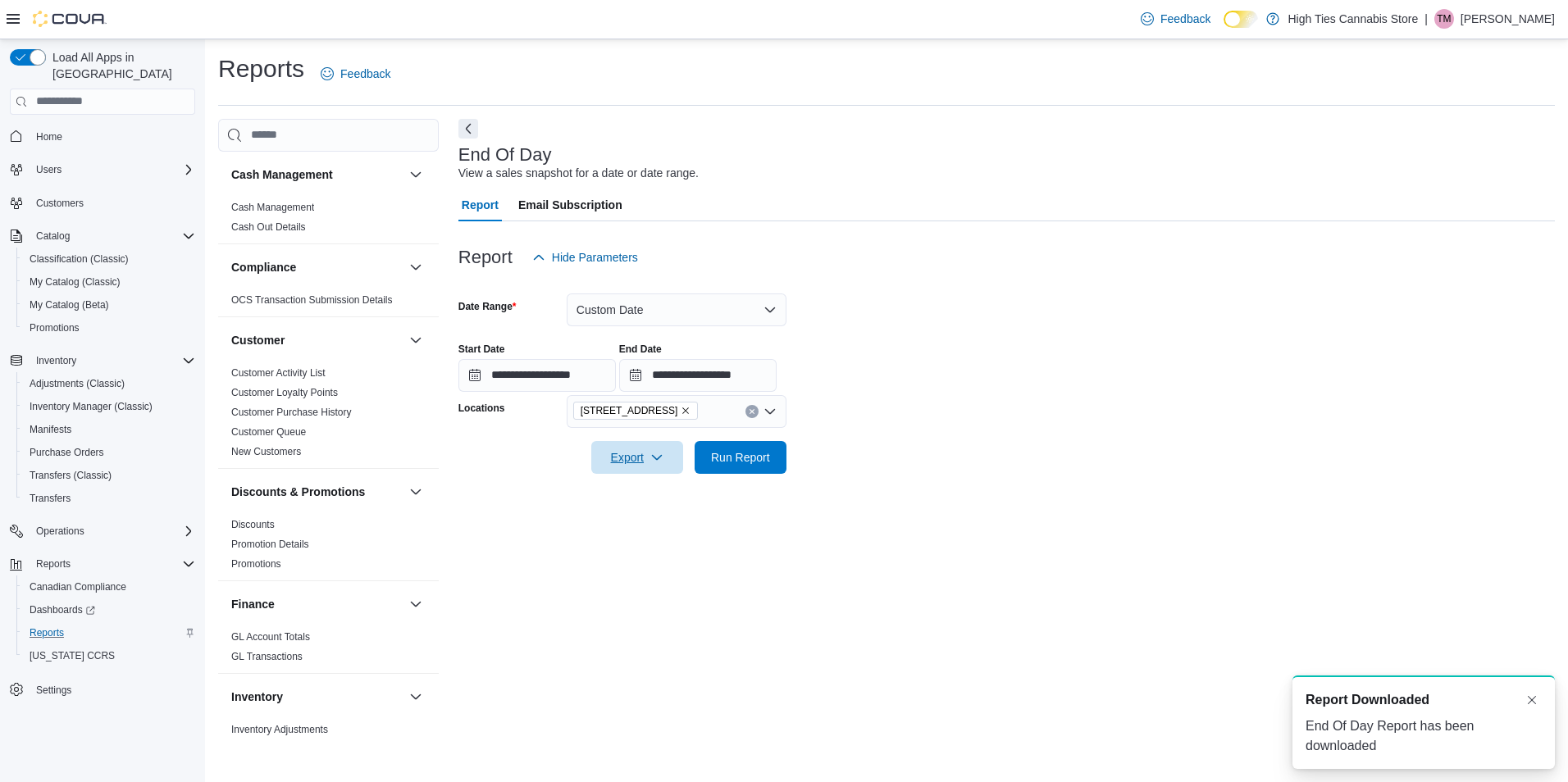
scroll to position [0, 0]
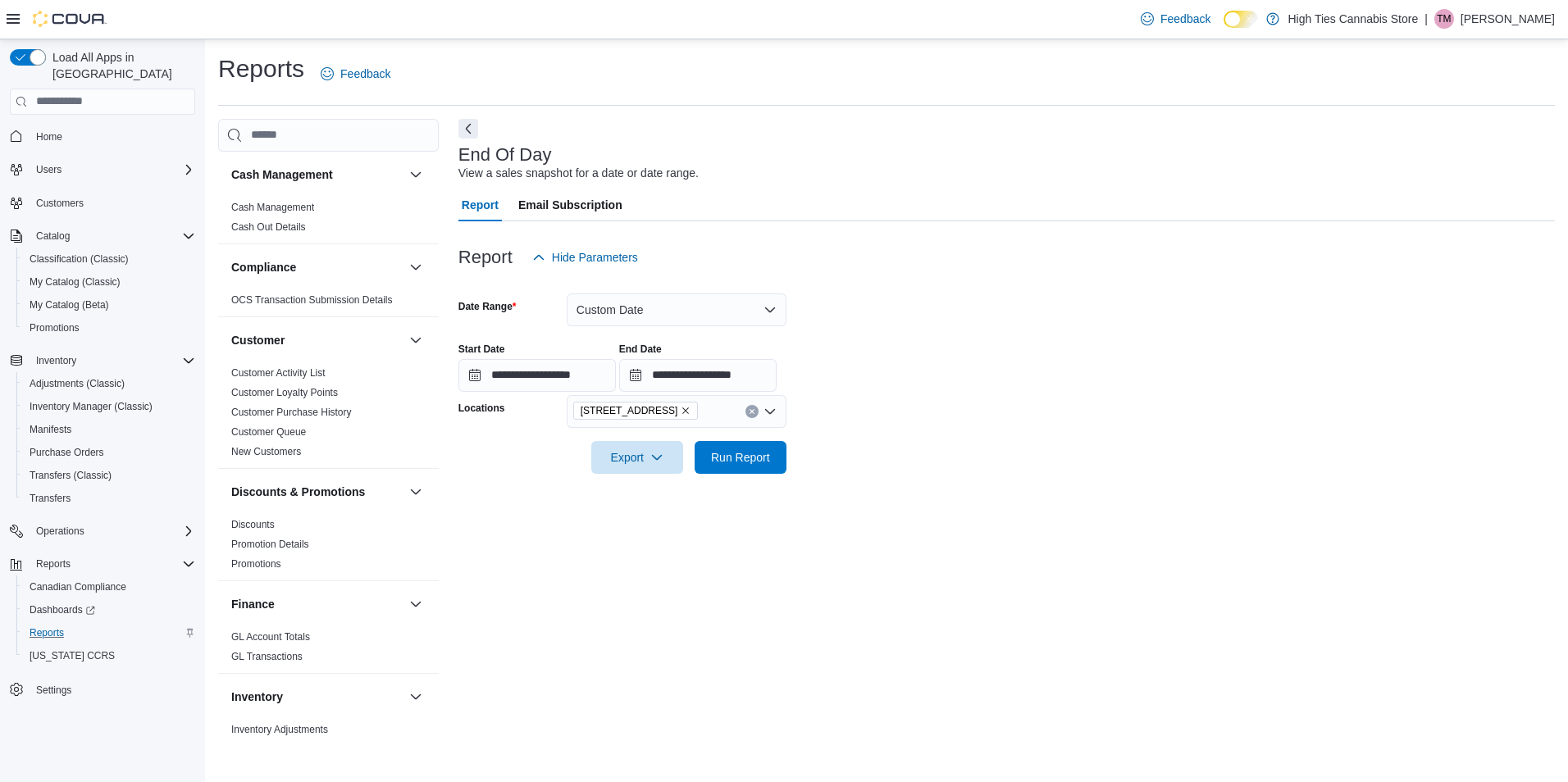
click at [683, 410] on icon "Remove 5787 County Rd 17 from selection in this group" at bounding box center [686, 410] width 7 height 7
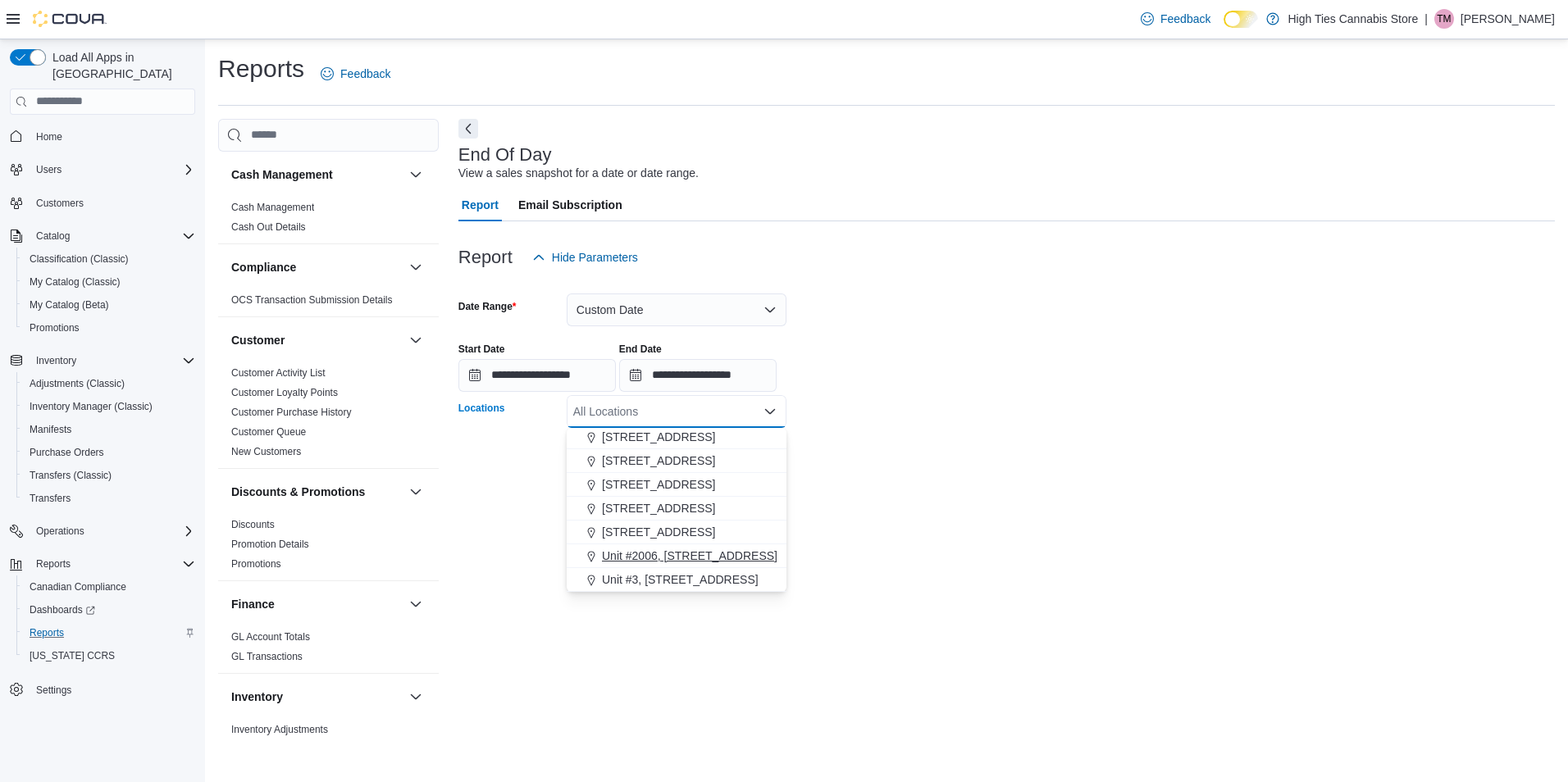
click at [701, 554] on span "Unit #2006, [STREET_ADDRESS][PERSON_NAME]" at bounding box center [736, 555] width 269 height 16
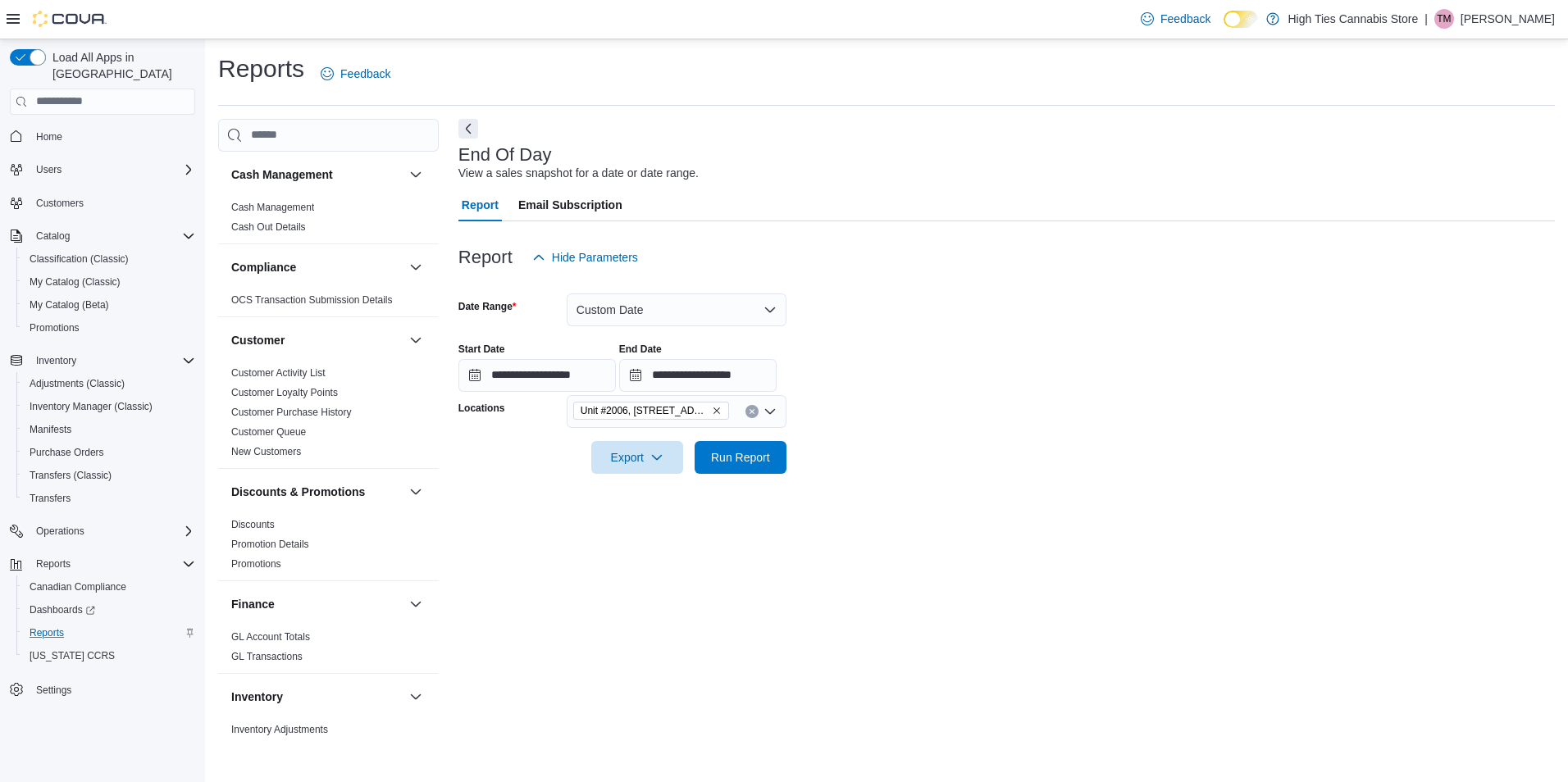
click at [1005, 491] on div at bounding box center [1006, 483] width 1096 height 20
click at [643, 457] on span "Export" at bounding box center [637, 456] width 72 height 33
click at [631, 528] on span "Export to Pdf" at bounding box center [639, 522] width 74 height 13
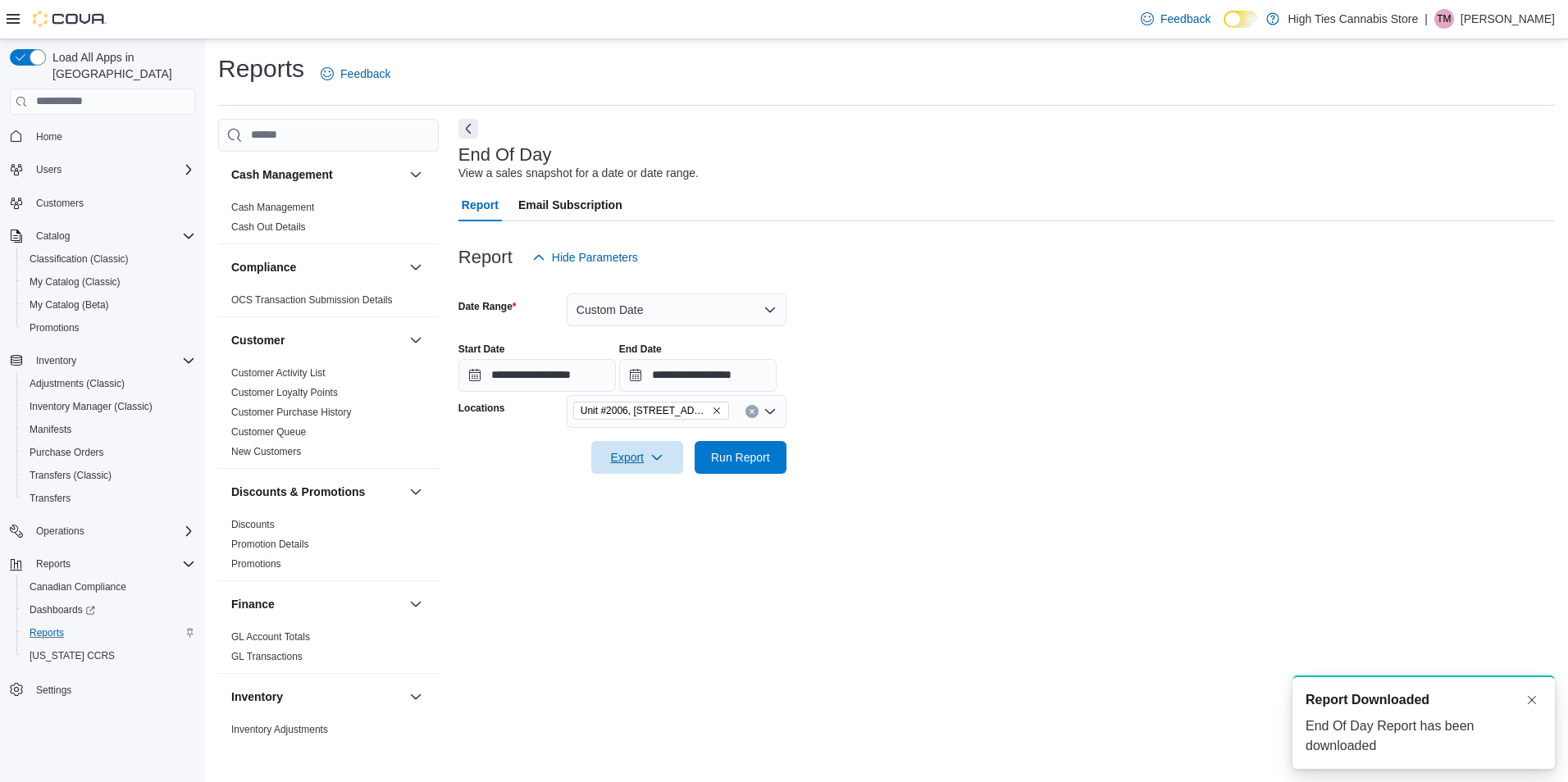
scroll to position [0, 0]
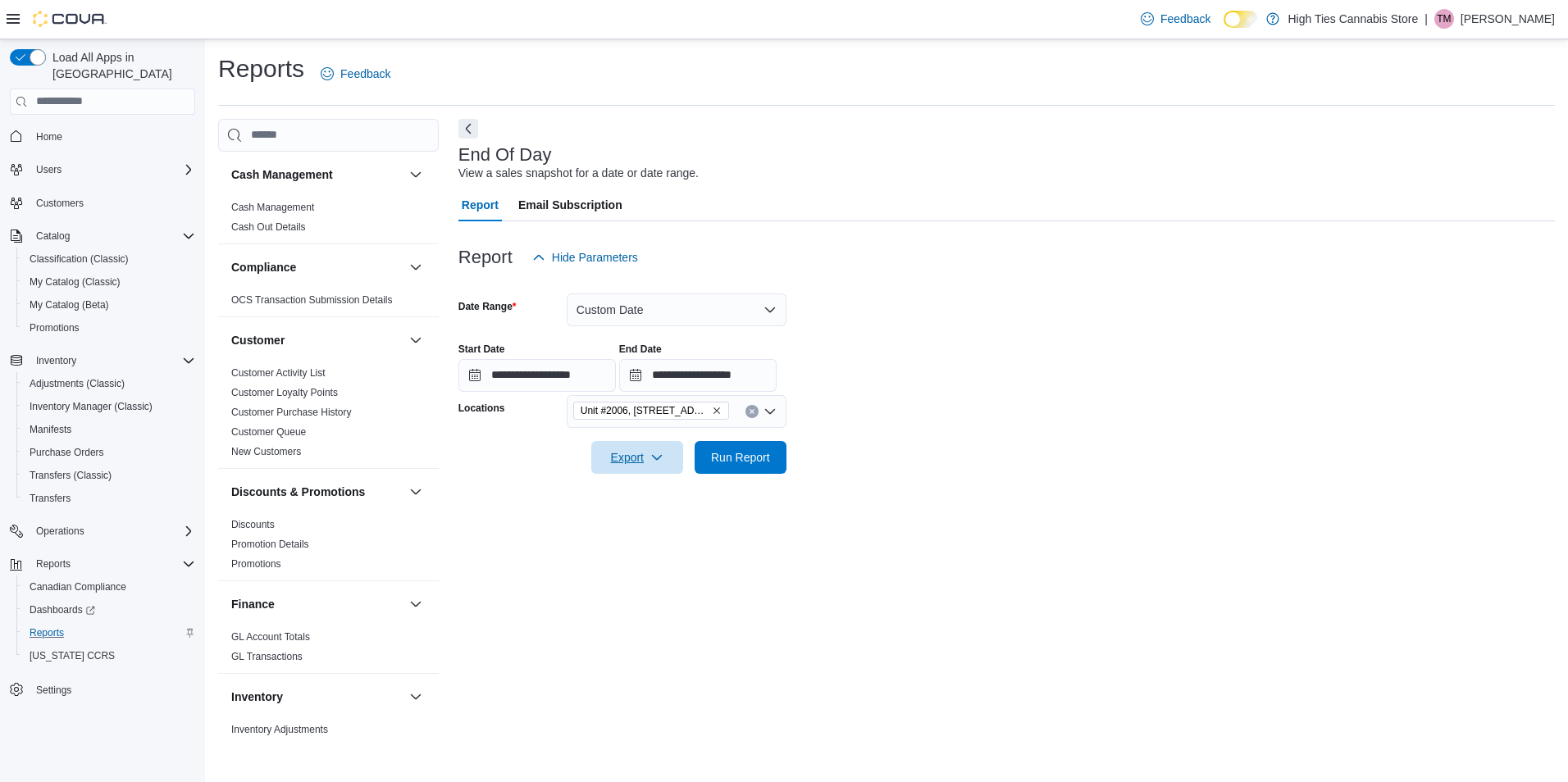
click at [591, 441] on button "Export" at bounding box center [637, 457] width 92 height 33
click at [1079, 168] on div "End Of Day View a sales snapshot for a date or date range." at bounding box center [1002, 164] width 1088 height 37
